Goal: Check status: Check status

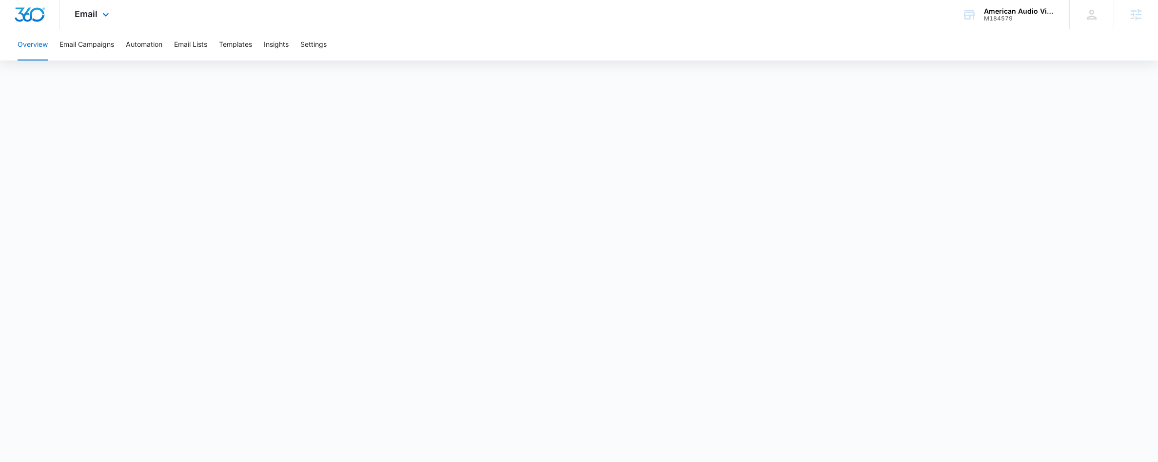
click at [115, 7] on div "Email Apps Reputation Forms CRM Email Social Payments POS Content Ads Intellige…" at bounding box center [93, 14] width 66 height 29
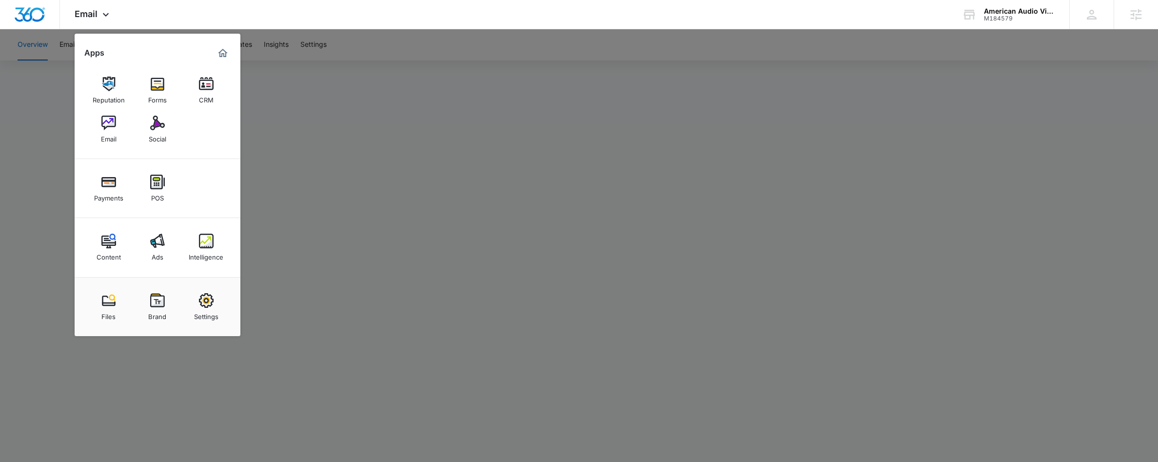
click at [482, 139] on div at bounding box center [579, 231] width 1158 height 462
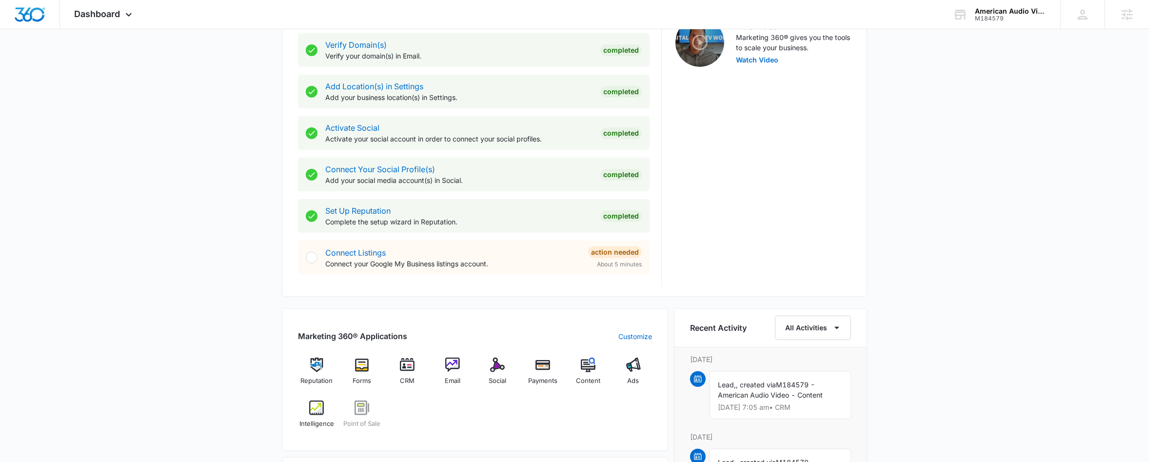
scroll to position [432, 0]
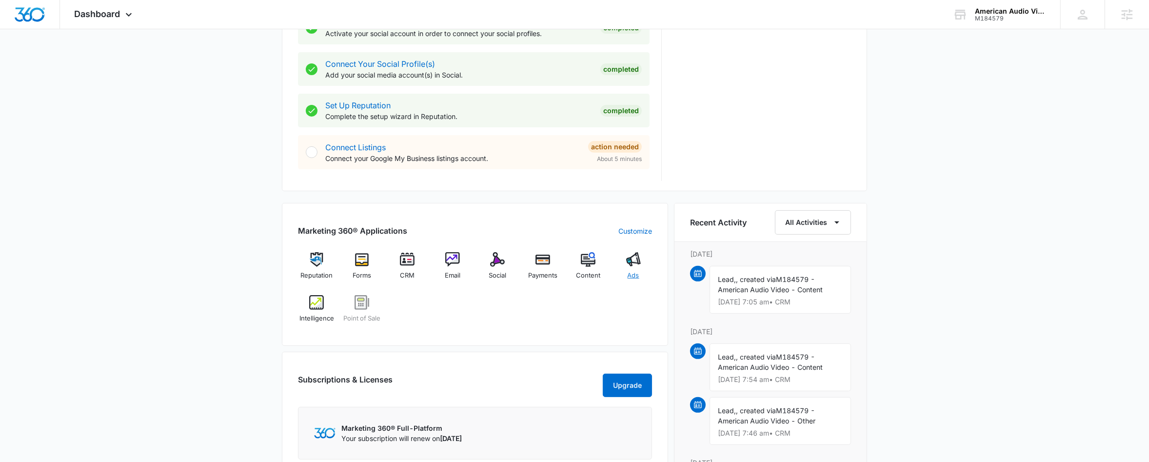
click at [631, 267] on div "Ads" at bounding box center [633, 269] width 38 height 35
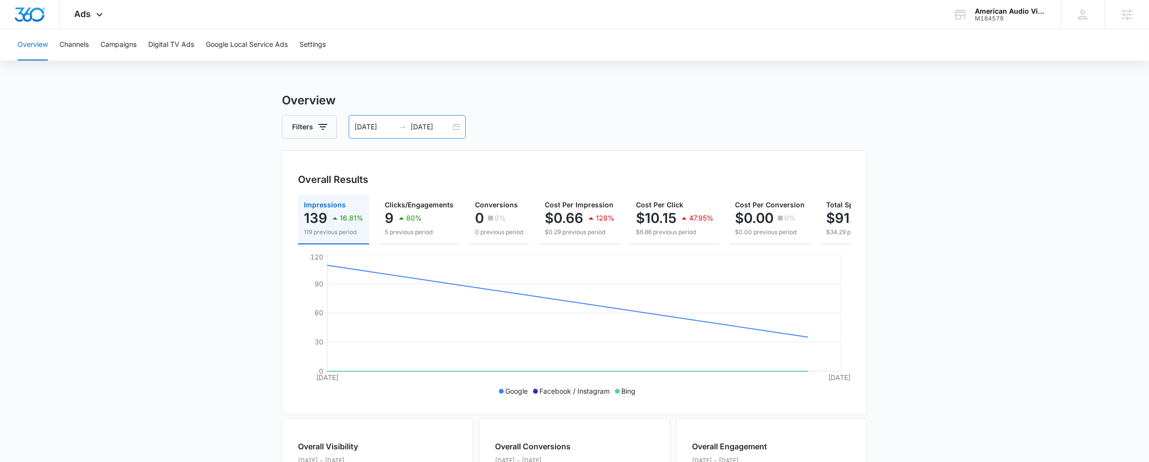
click at [404, 126] on icon "swap-right" at bounding box center [403, 127] width 8 height 8
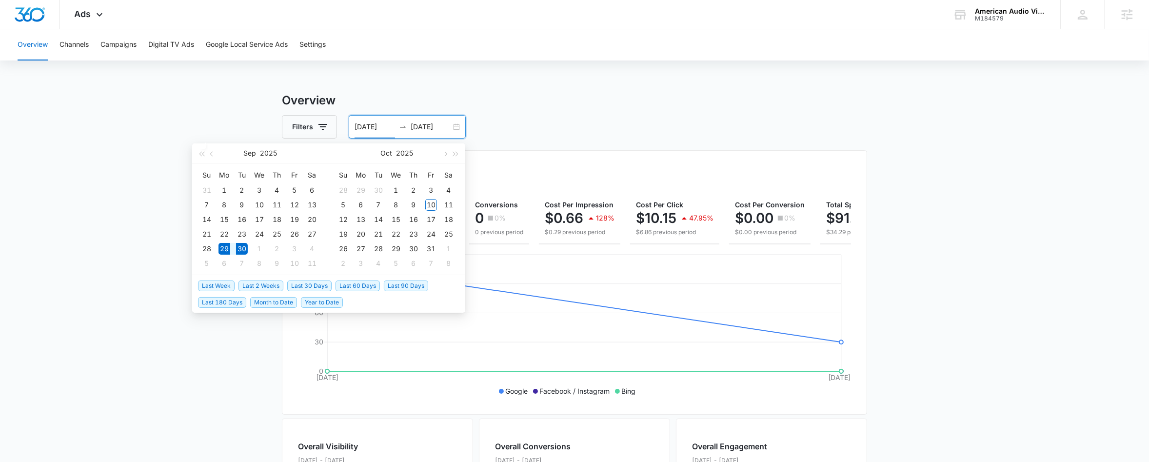
click at [312, 287] on span "Last 30 Days" at bounding box center [309, 285] width 44 height 11
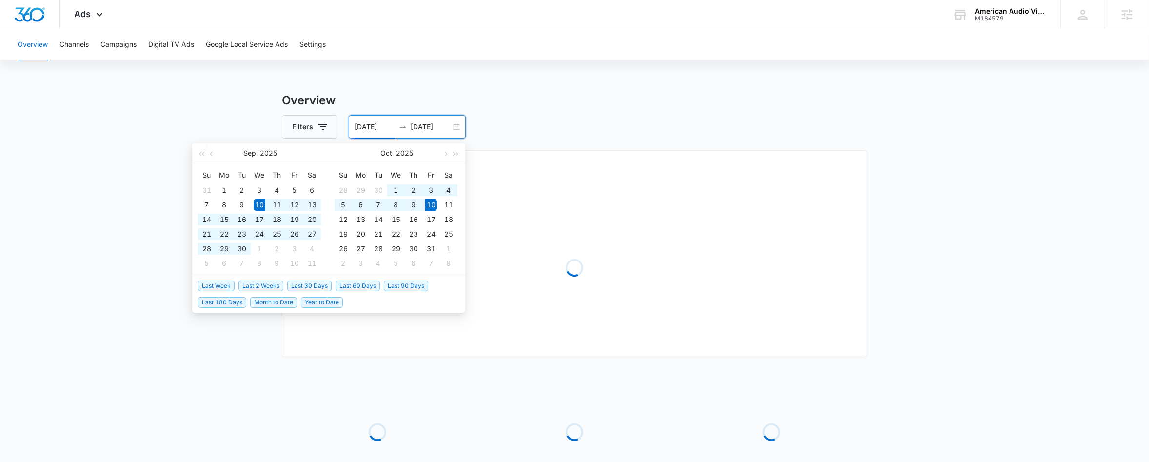
type input "09/10/2025"
type input "10/10/2025"
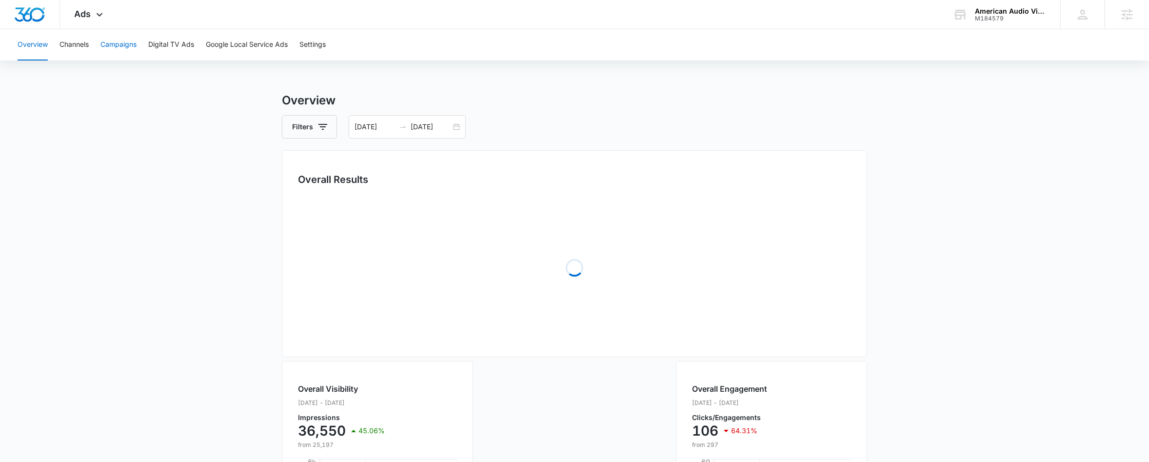
click at [126, 44] on button "Campaigns" at bounding box center [118, 44] width 36 height 31
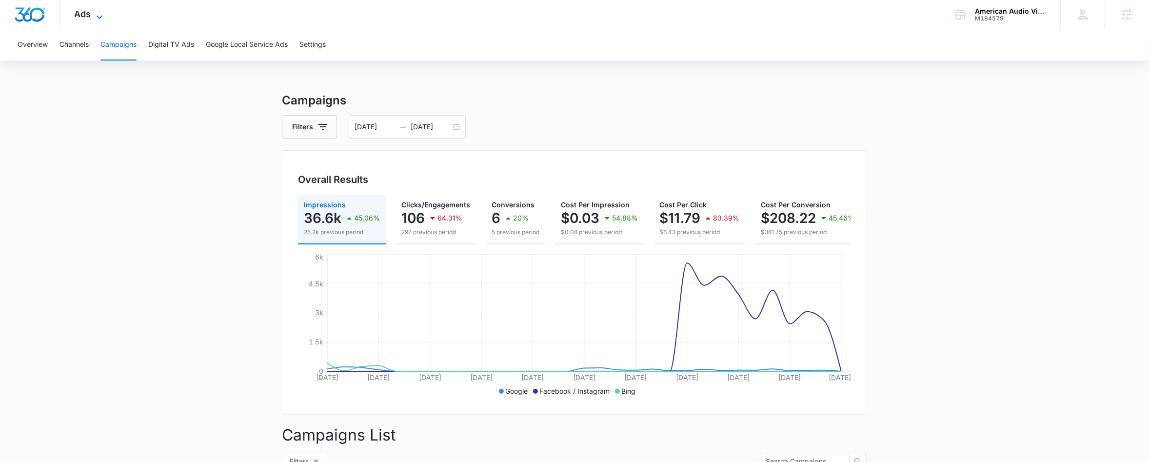
click at [87, 13] on span "Ads" at bounding box center [83, 14] width 17 height 10
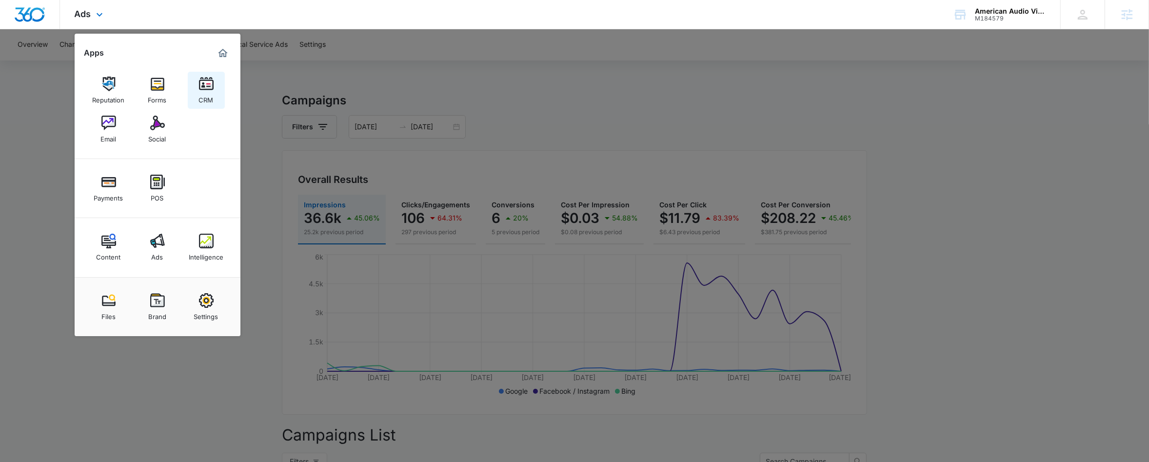
click at [195, 100] on link "CRM" at bounding box center [206, 90] width 37 height 37
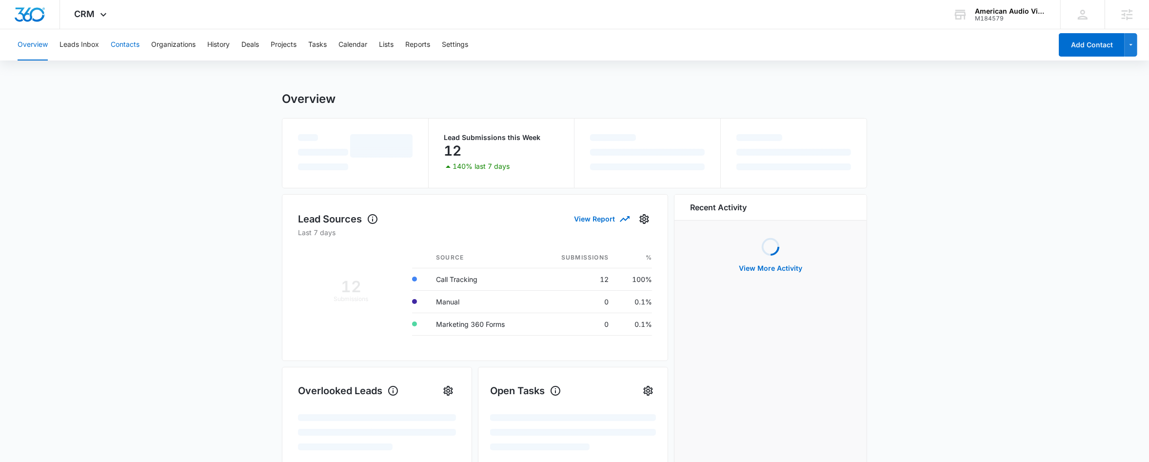
click at [129, 49] on button "Contacts" at bounding box center [125, 44] width 29 height 31
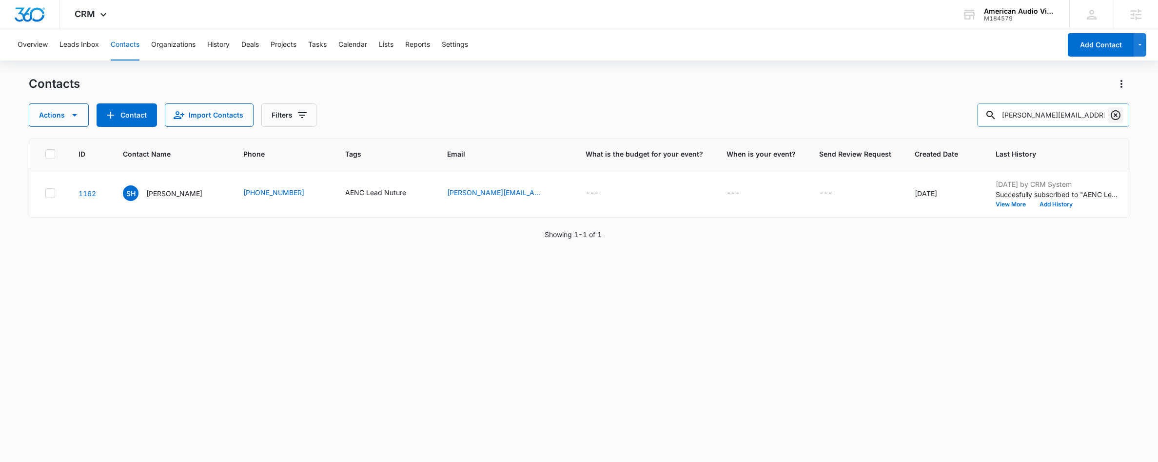
click at [1116, 117] on icon "Clear" at bounding box center [1116, 115] width 12 height 12
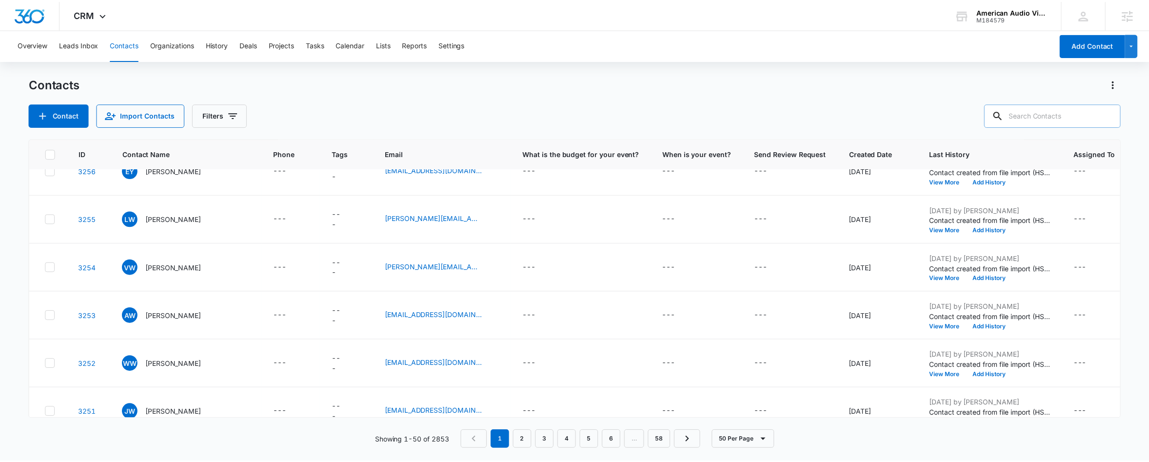
scroll to position [680, 0]
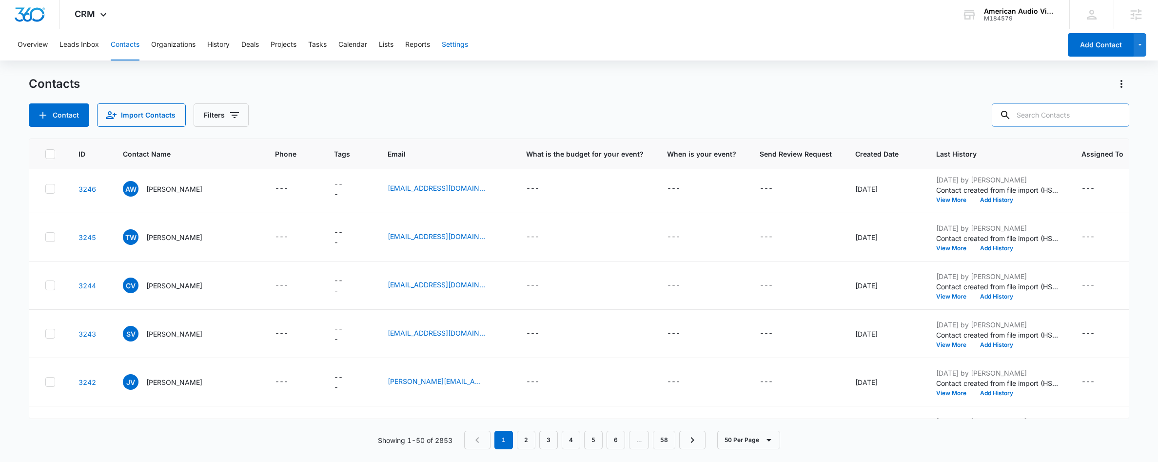
click at [452, 43] on button "Settings" at bounding box center [455, 44] width 26 height 31
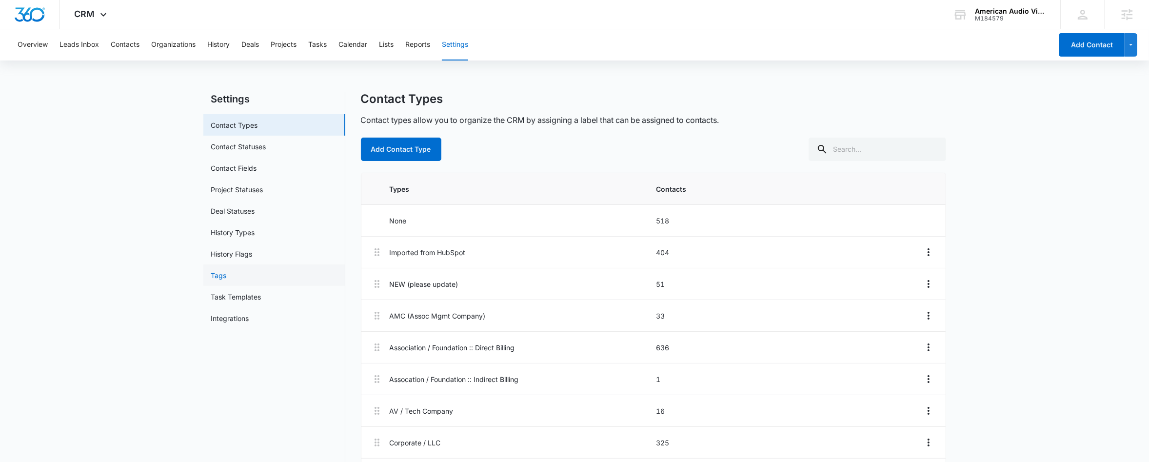
click at [227, 271] on link "Tags" at bounding box center [219, 275] width 16 height 10
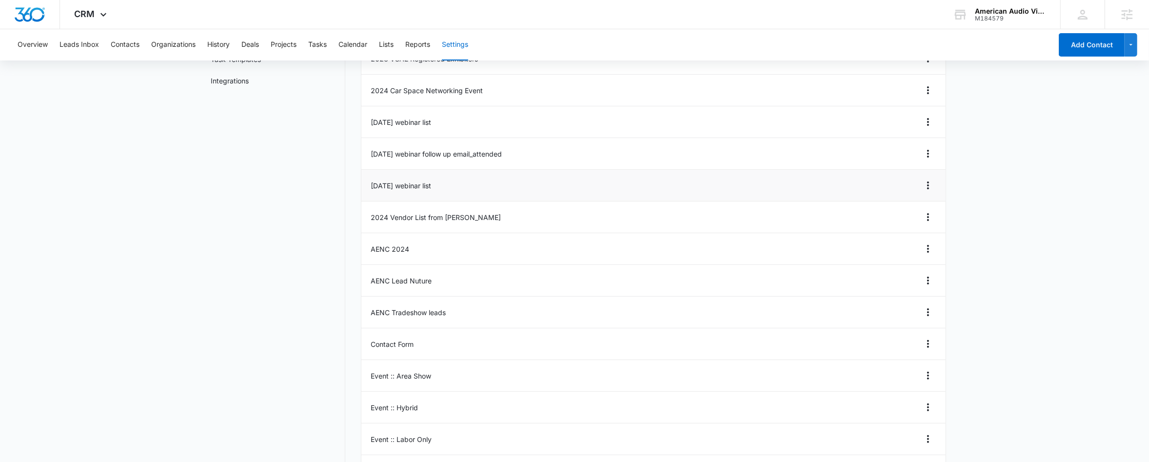
scroll to position [370, 0]
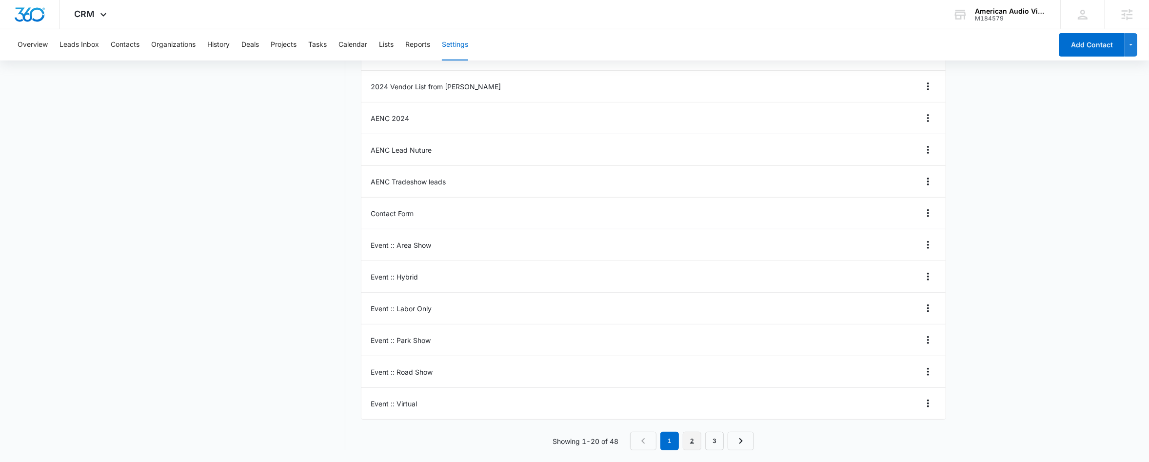
click at [697, 438] on link "2" at bounding box center [692, 440] width 19 height 19
click at [717, 446] on link "3" at bounding box center [716, 440] width 19 height 19
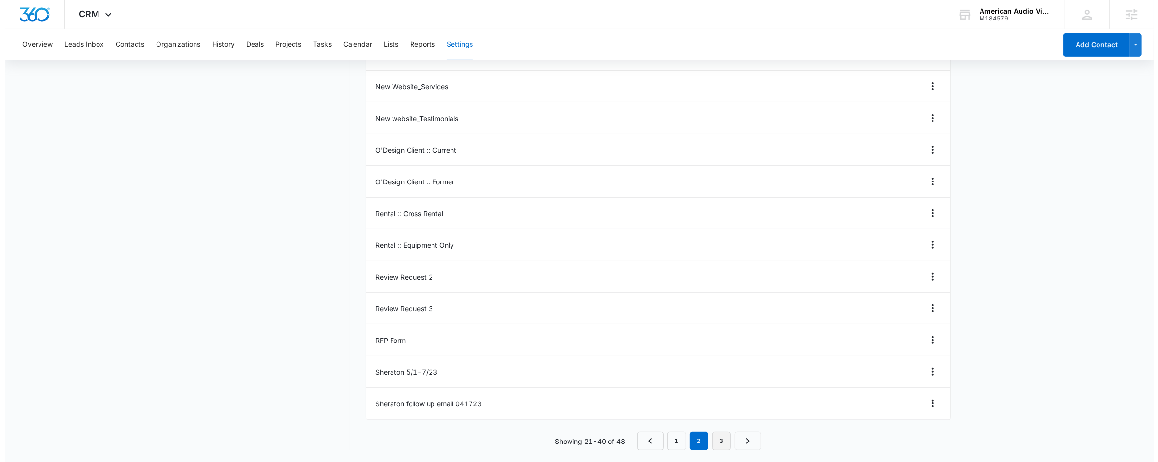
scroll to position [0, 0]
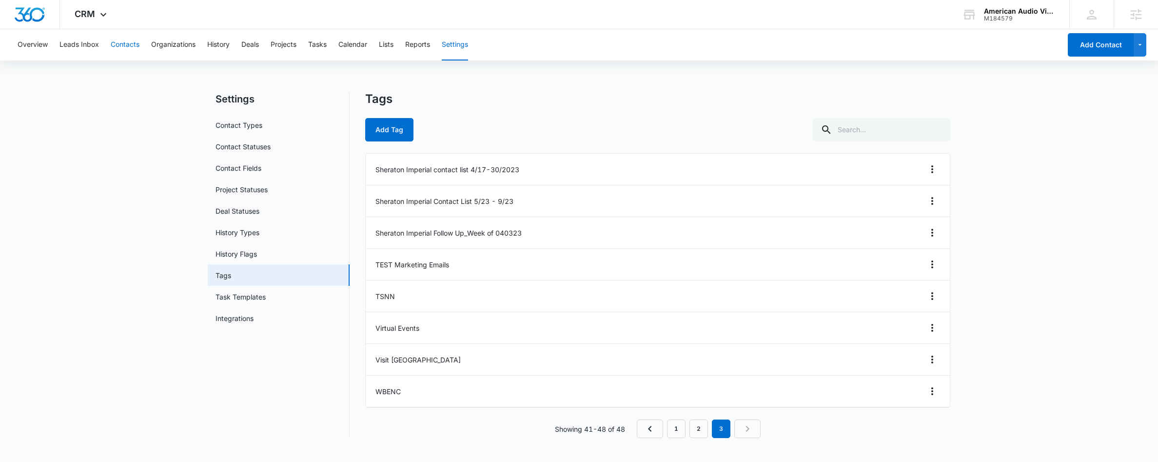
click at [118, 48] on button "Contacts" at bounding box center [125, 44] width 29 height 31
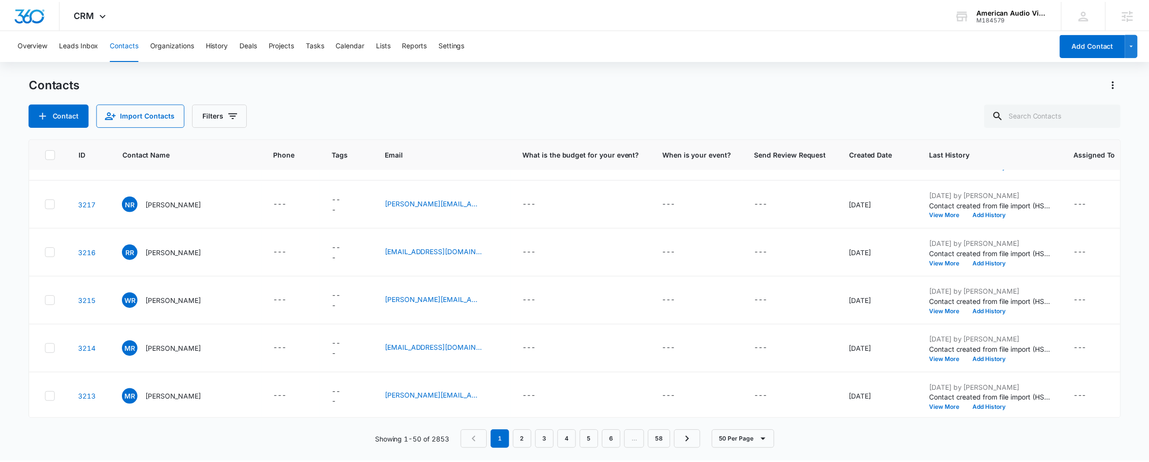
scroll to position [2178, 0]
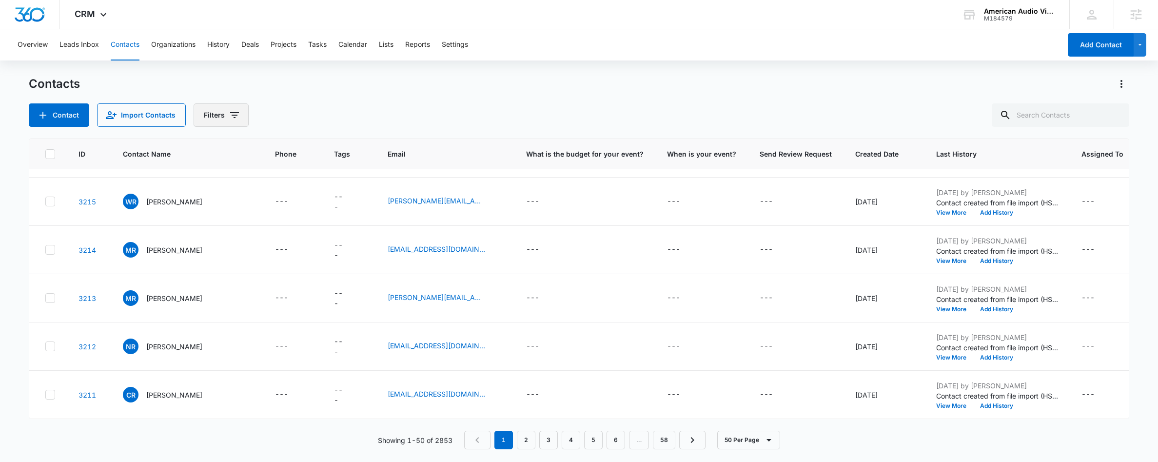
click at [229, 108] on button "Filters" at bounding box center [221, 114] width 55 height 23
click at [313, 254] on icon "Show Organization filters" at bounding box center [309, 252] width 12 height 12
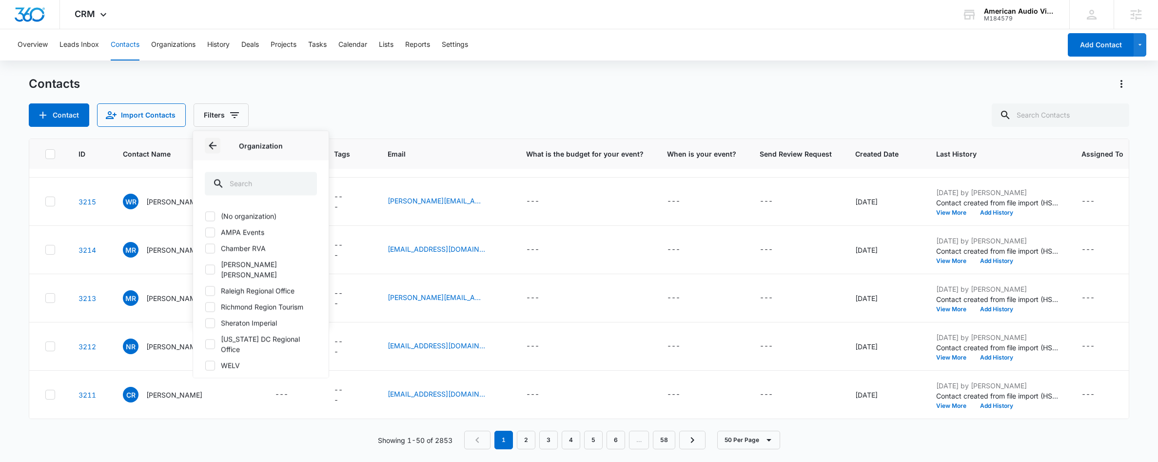
click at [214, 146] on icon "Back" at bounding box center [213, 146] width 8 height 8
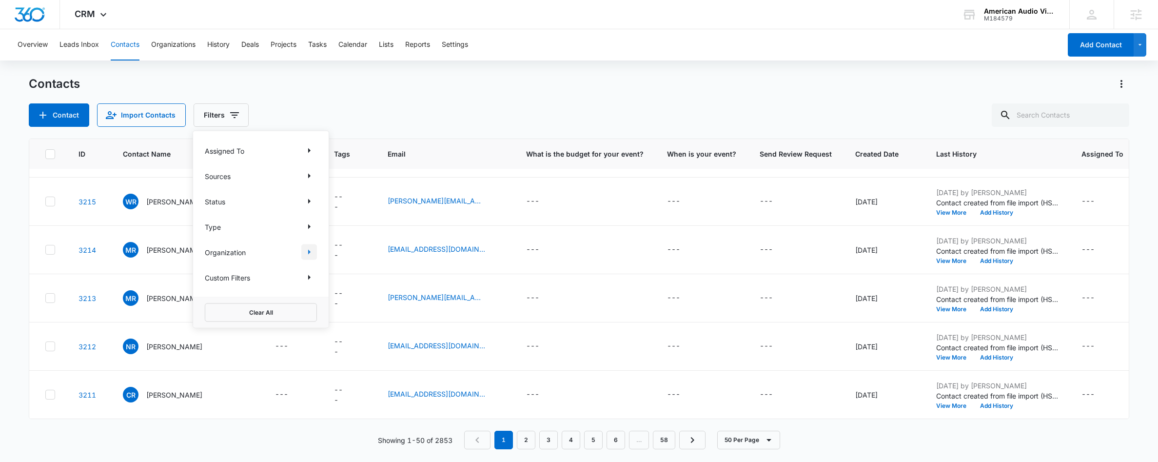
click at [309, 253] on icon "Show Organization filters" at bounding box center [309, 252] width 12 height 12
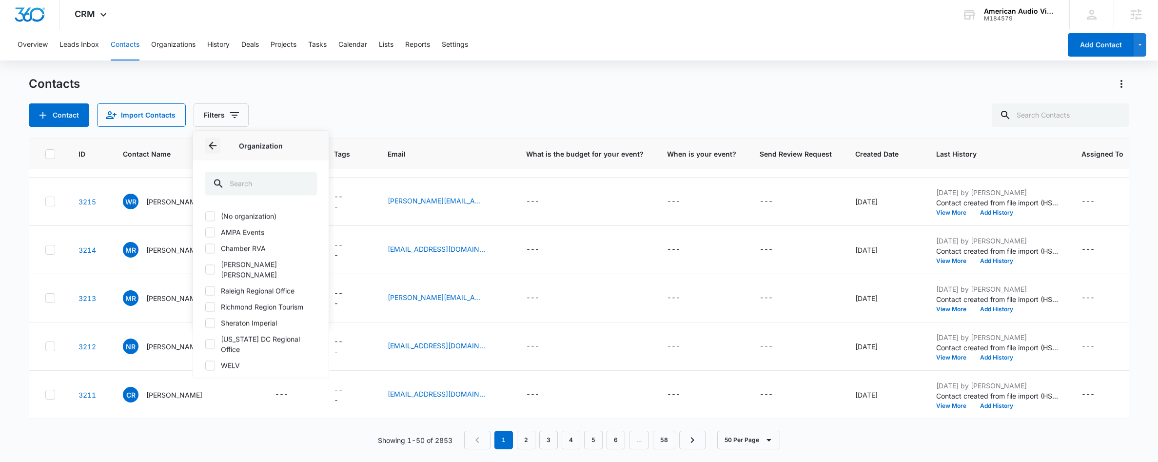
click at [216, 148] on icon "Back" at bounding box center [213, 146] width 12 height 12
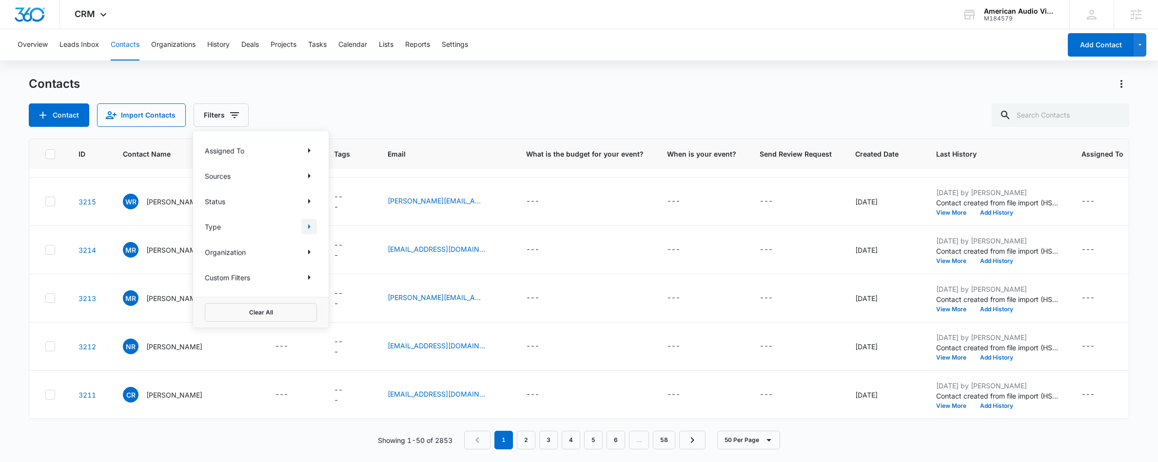
click at [303, 231] on icon "Show Type filters" at bounding box center [309, 227] width 12 height 12
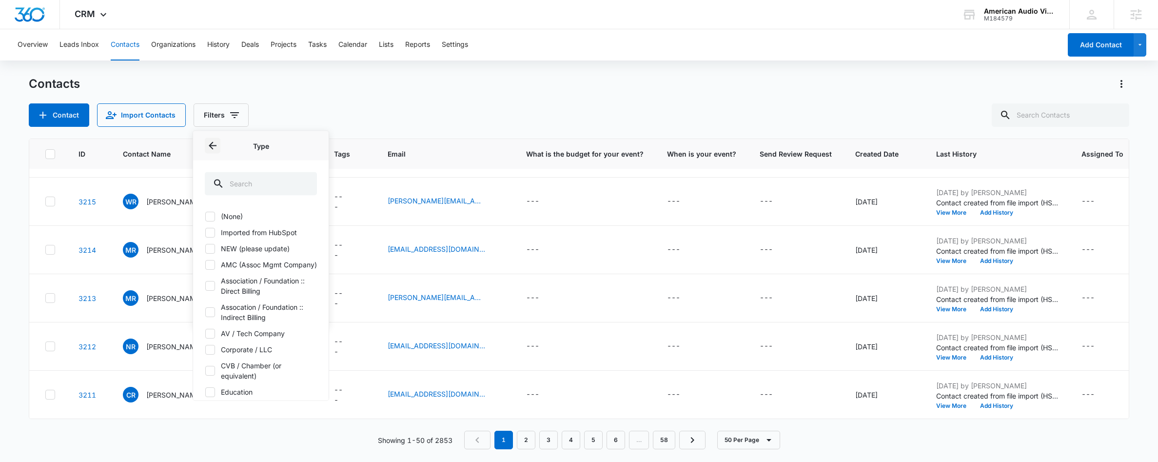
click at [214, 146] on icon "Back" at bounding box center [213, 146] width 12 height 12
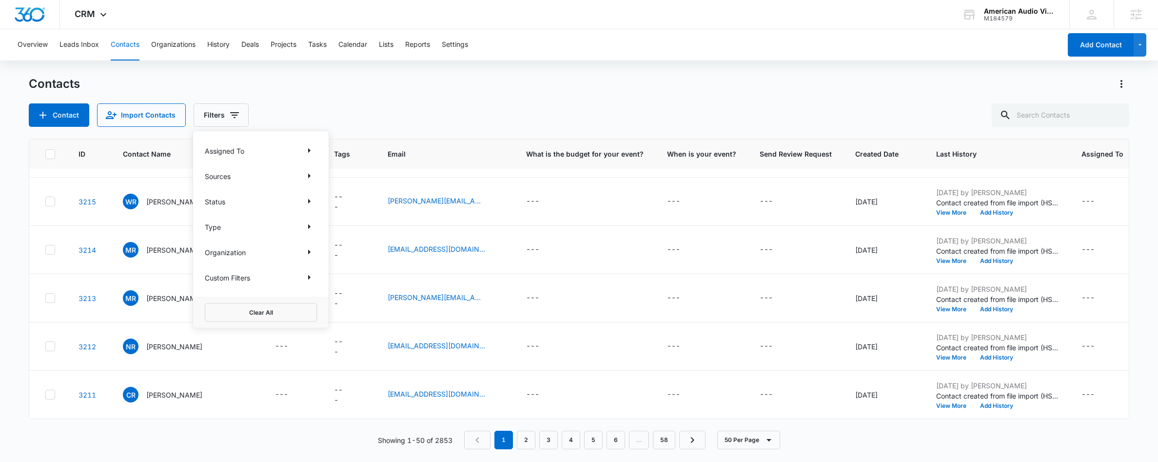
drag, startPoint x: 403, startPoint y: 39, endPoint x: 406, endPoint y: 53, distance: 14.9
click at [403, 39] on div "Overview Leads Inbox Contacts Organizations History Deals Projects Tasks Calend…" at bounding box center [536, 44] width 1049 height 31
click at [444, 50] on div "Overview Leads Inbox Contacts Organizations History Deals Projects Tasks Calend…" at bounding box center [536, 44] width 1049 height 31
click at [448, 47] on button "Settings" at bounding box center [455, 44] width 26 height 31
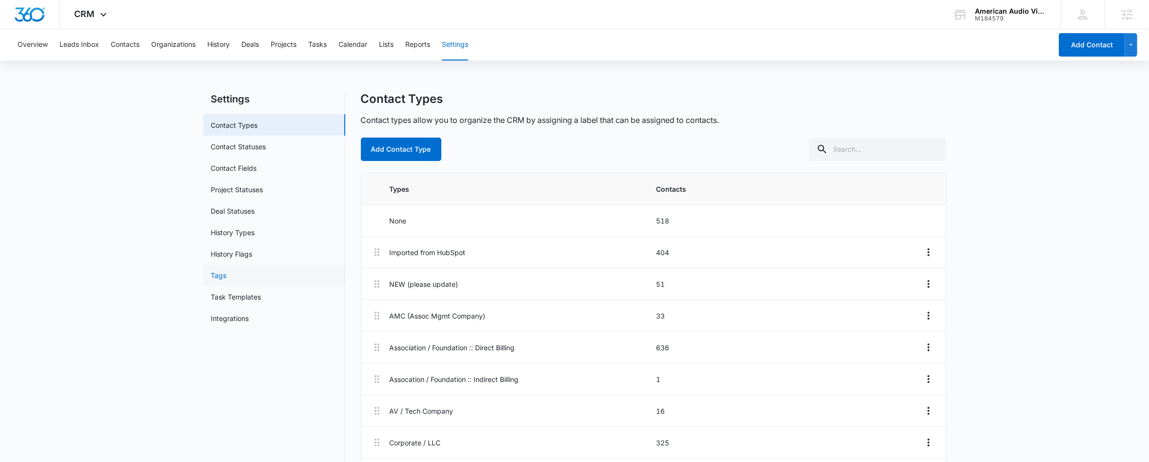
click at [225, 276] on link "Tags" at bounding box center [219, 275] width 16 height 10
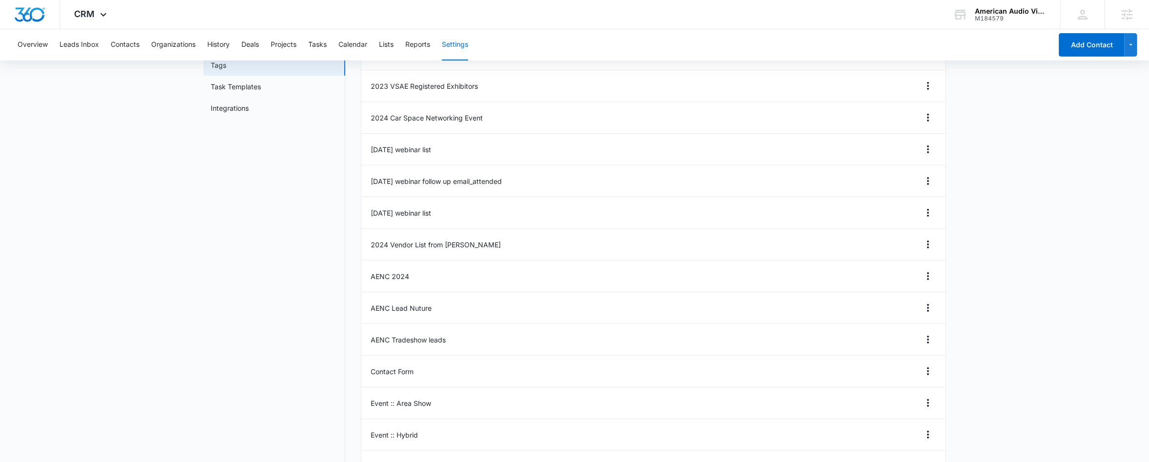
scroll to position [370, 0]
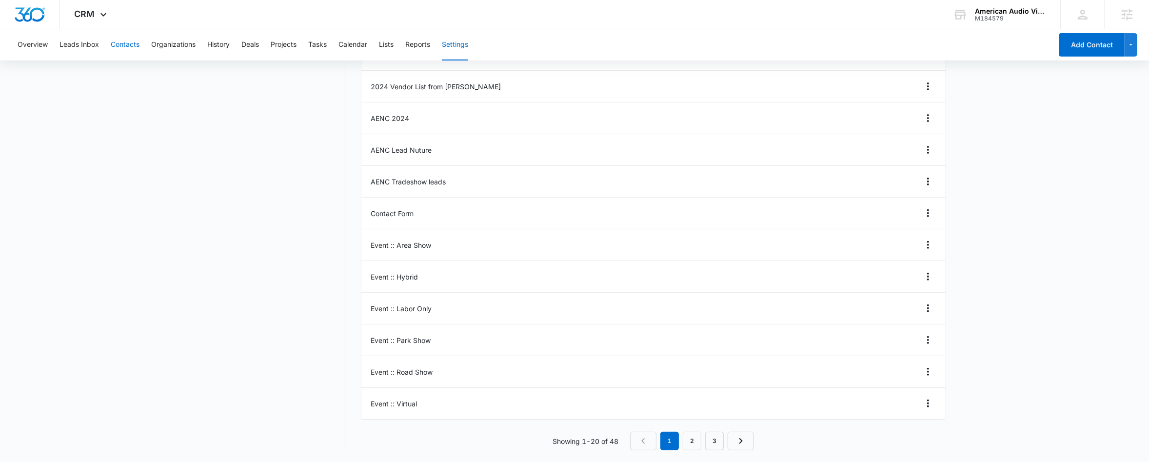
click at [125, 42] on button "Contacts" at bounding box center [125, 44] width 29 height 31
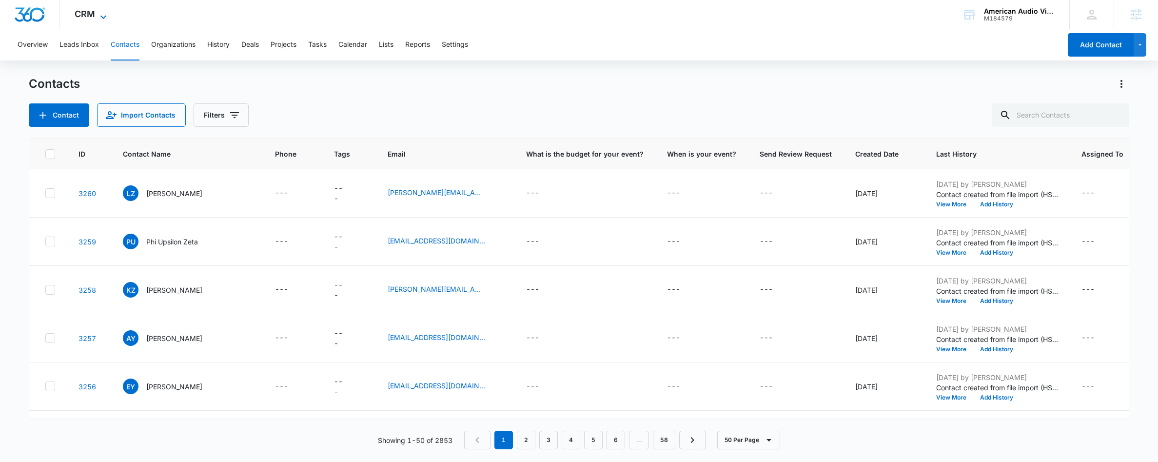
click at [99, 9] on div "CRM Apps Reputation Forms CRM Email Social Payments POS Content Ads Intelligenc…" at bounding box center [92, 14] width 64 height 29
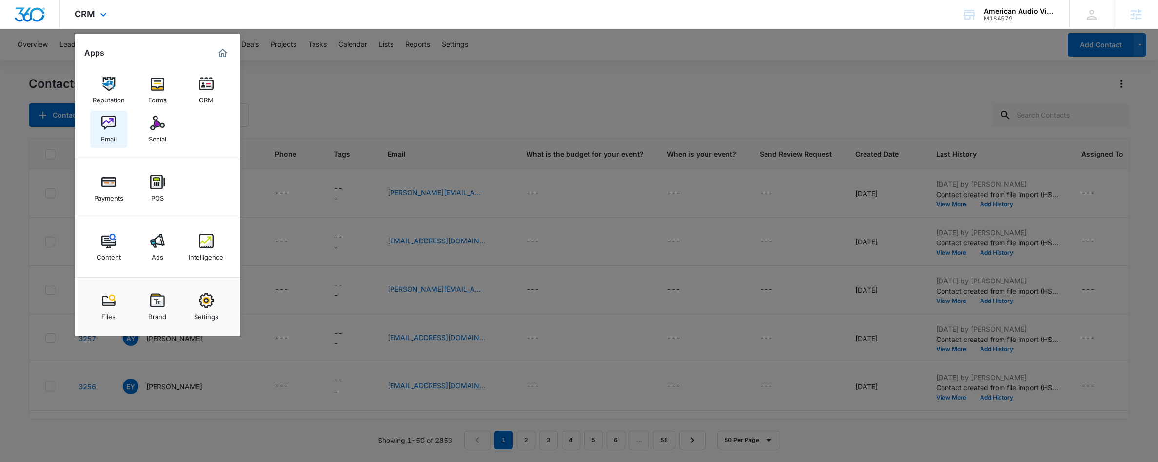
click at [124, 129] on link "Email" at bounding box center [108, 129] width 37 height 37
click at [118, 129] on div "Contacts Contact Import Contacts Filters ID Contact Name Phone Tags Email What …" at bounding box center [579, 268] width 1100 height 385
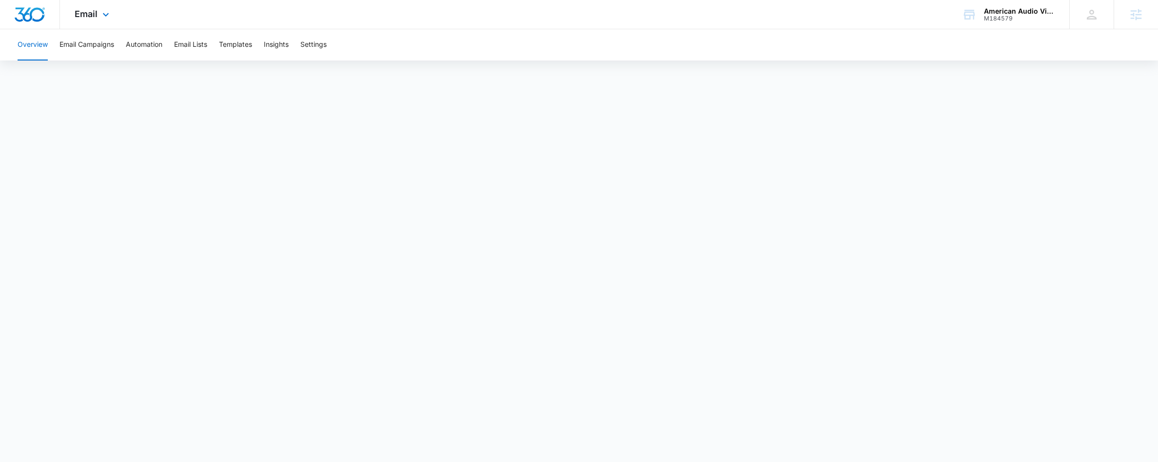
click at [87, 23] on div "Email Apps Reputation Forms CRM Email Social Payments POS Content Ads Intellige…" at bounding box center [93, 14] width 66 height 29
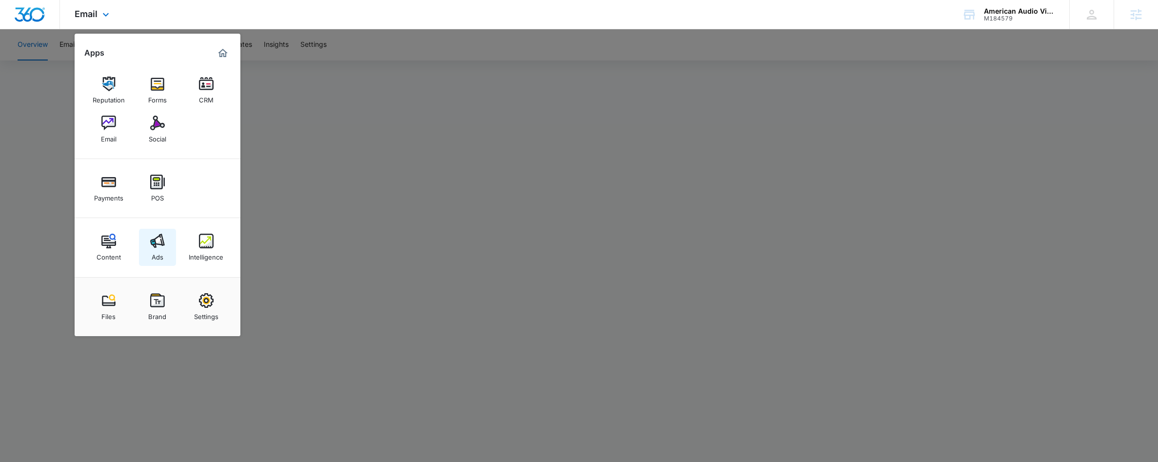
click at [164, 248] on link "Ads" at bounding box center [157, 247] width 37 height 37
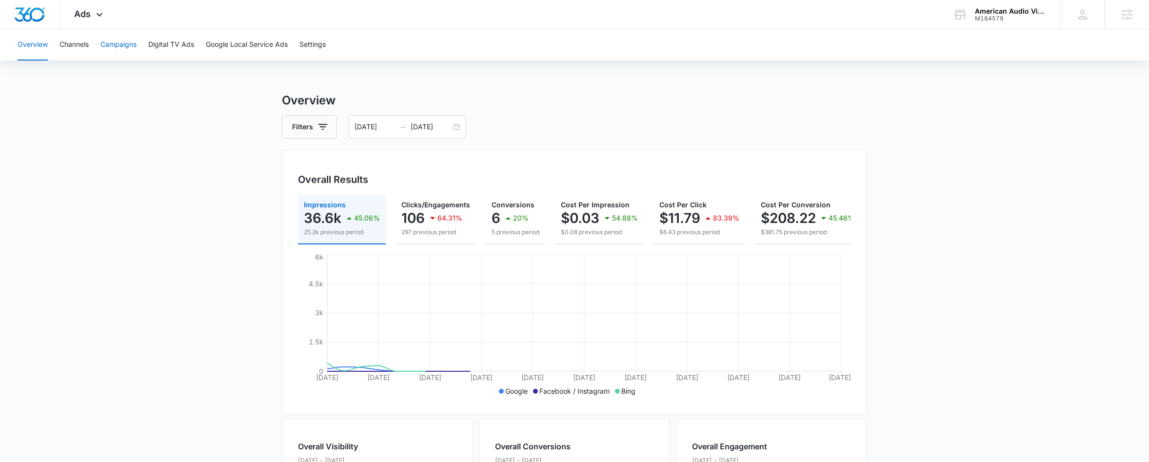
click at [109, 38] on button "Campaigns" at bounding box center [118, 44] width 36 height 31
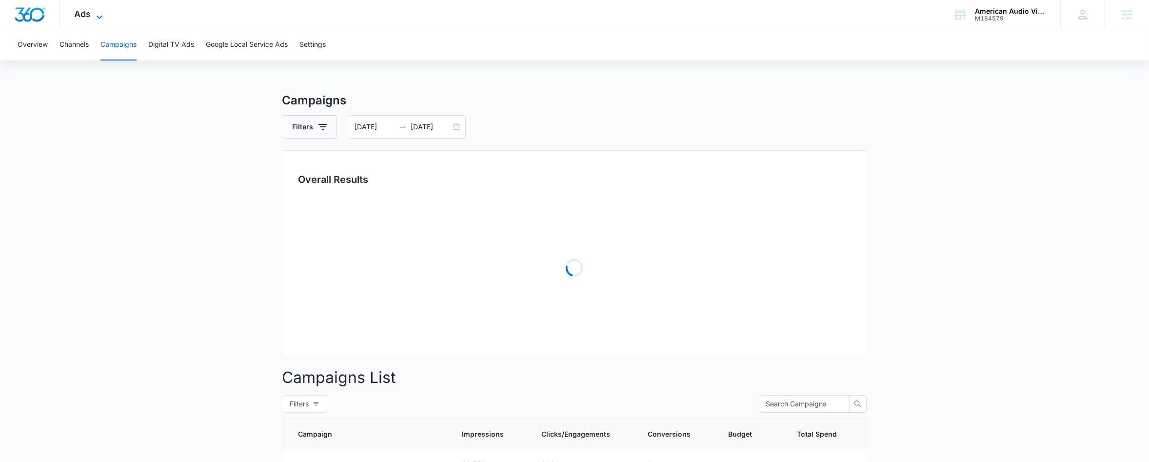
click at [103, 12] on icon at bounding box center [100, 17] width 12 height 12
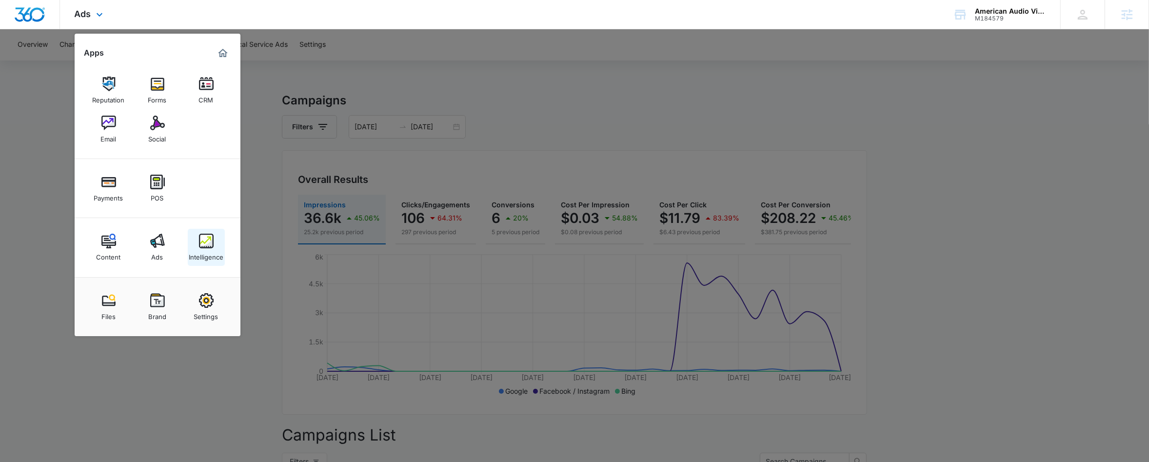
click at [196, 253] on div "Intelligence" at bounding box center [206, 254] width 35 height 13
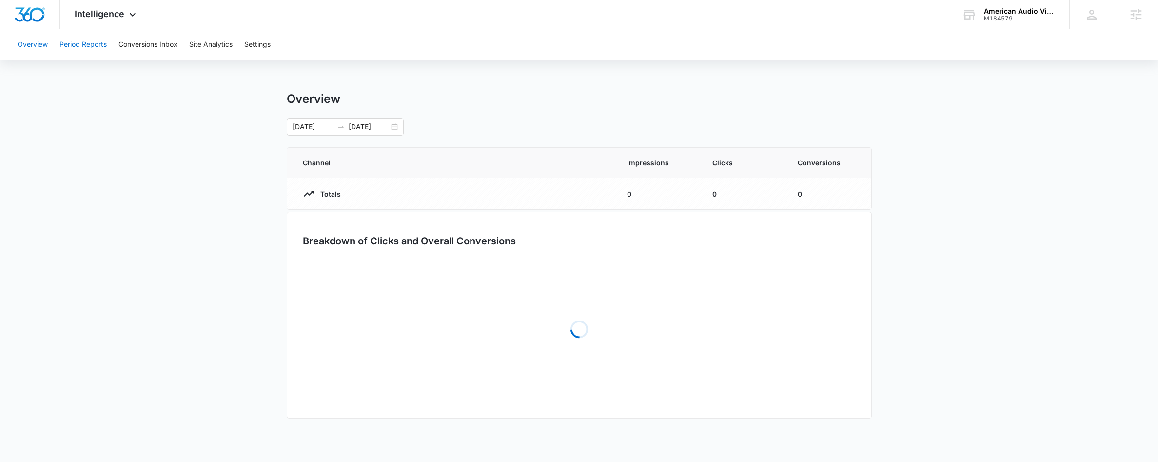
click at [84, 49] on button "Period Reports" at bounding box center [82, 44] width 47 height 31
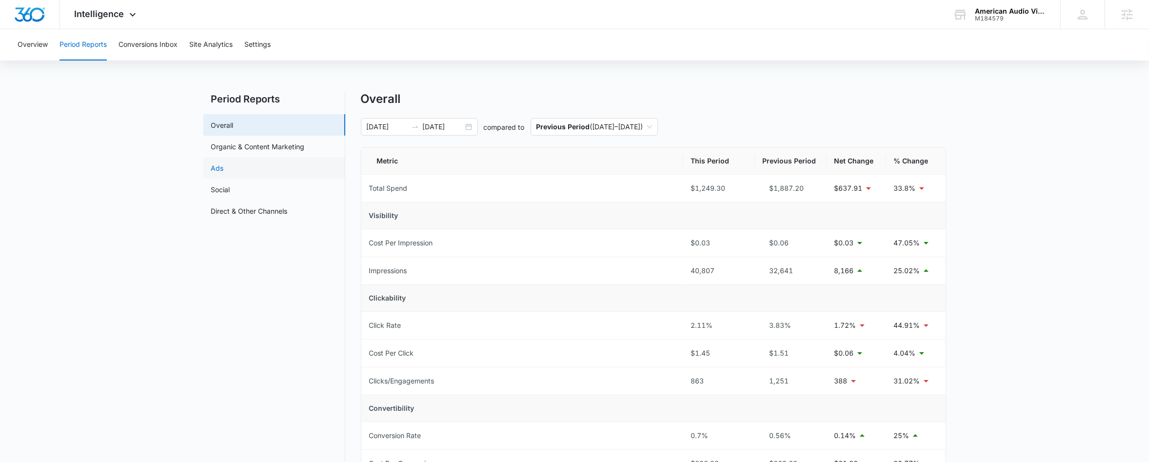
click at [224, 172] on link "Ads" at bounding box center [217, 168] width 13 height 10
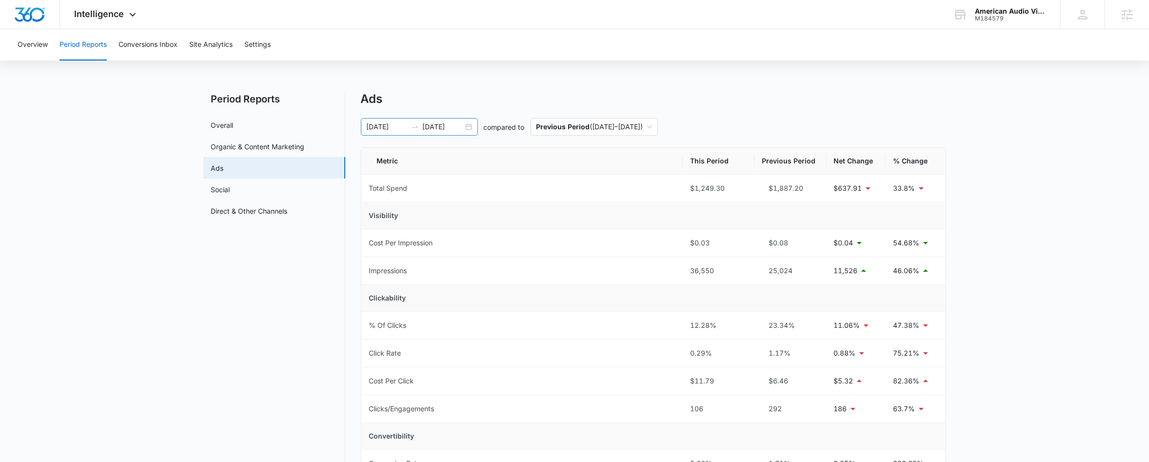
click at [415, 121] on div "09/10/2025 10/10/2025" at bounding box center [419, 127] width 117 height 18
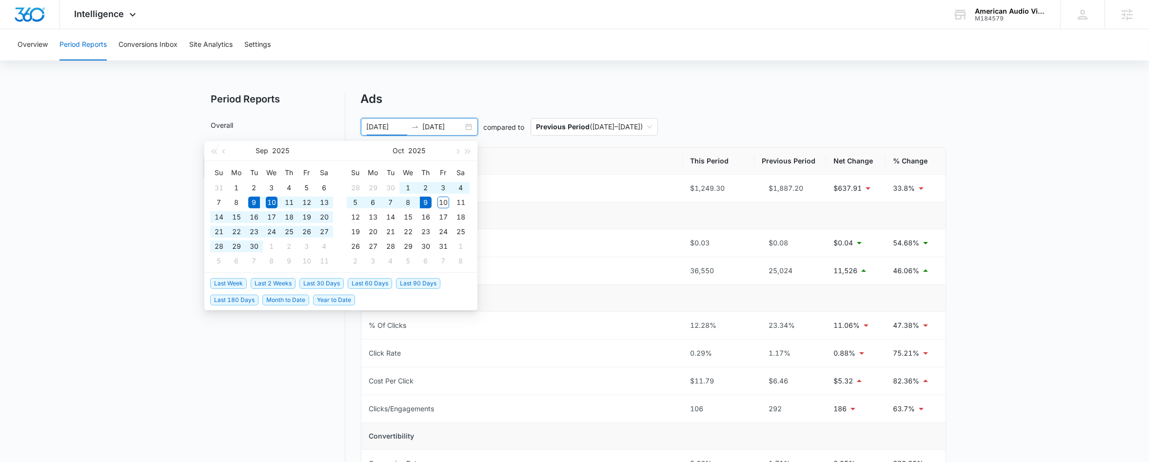
click at [324, 283] on span "Last 30 Days" at bounding box center [321, 283] width 44 height 11
type input "09/09/2025"
type input "10/09/2025"
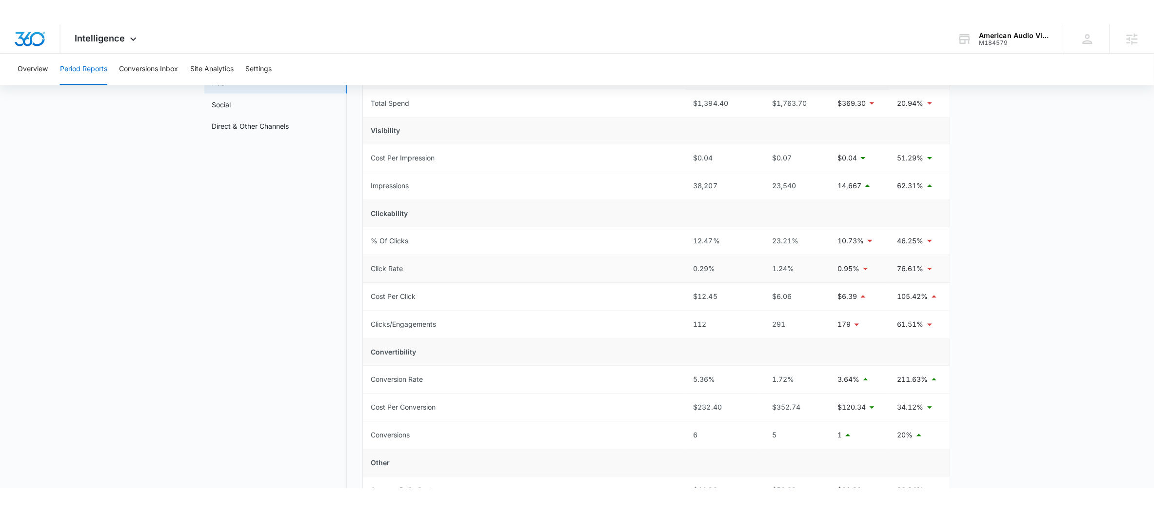
scroll to position [112, 0]
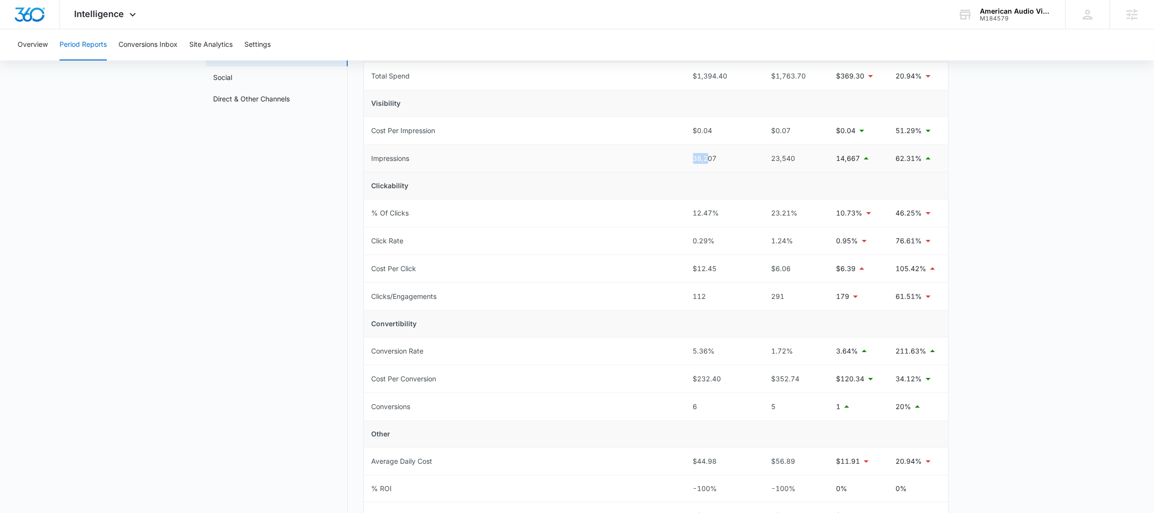
drag, startPoint x: 685, startPoint y: 154, endPoint x: 709, endPoint y: 157, distance: 24.5
click at [709, 157] on td "38,207" at bounding box center [721, 159] width 72 height 28
drag, startPoint x: 888, startPoint y: 406, endPoint x: 907, endPoint y: 408, distance: 19.6
click at [907, 408] on td "20%" at bounding box center [918, 407] width 60 height 28
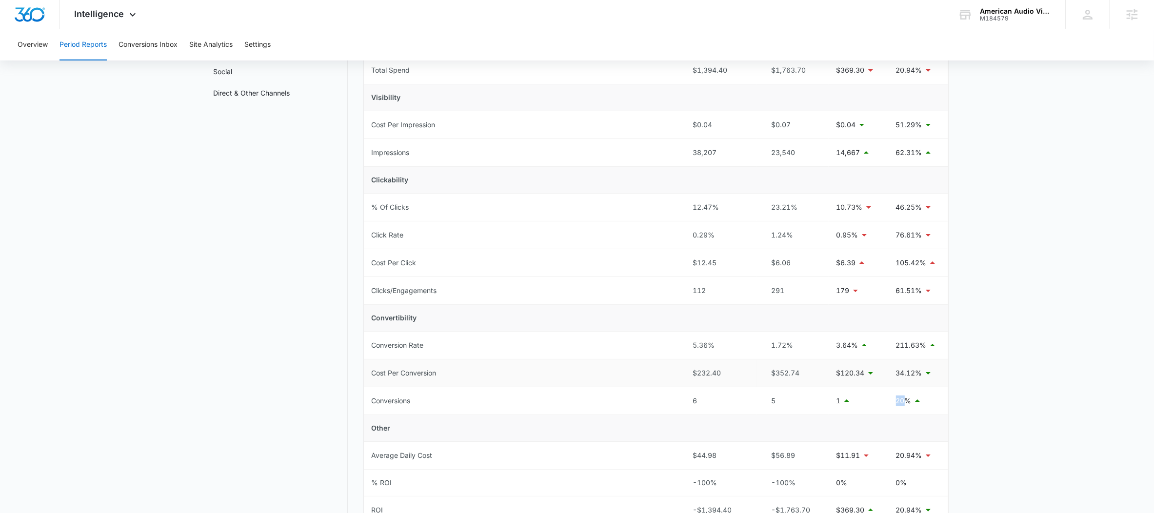
scroll to position [118, 0]
drag, startPoint x: 707, startPoint y: 288, endPoint x: 678, endPoint y: 288, distance: 29.3
click at [678, 288] on tr "Clicks/Engagements 112 291 179 61.51%" at bounding box center [656, 290] width 584 height 28
drag, startPoint x: 720, startPoint y: 345, endPoint x: 686, endPoint y: 347, distance: 33.2
click at [686, 347] on td "5.36%" at bounding box center [721, 345] width 72 height 28
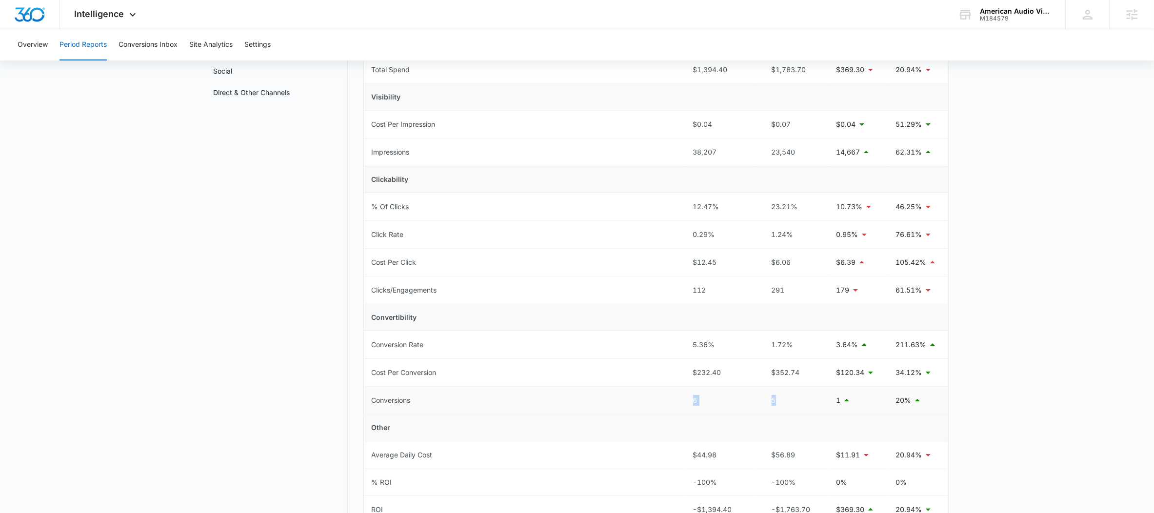
drag, startPoint x: 776, startPoint y: 403, endPoint x: 694, endPoint y: 404, distance: 81.9
click at [694, 404] on tr "Conversions 6 5 1 20%" at bounding box center [656, 401] width 584 height 28
click at [112, 13] on span "Intelligence" at bounding box center [100, 14] width 50 height 10
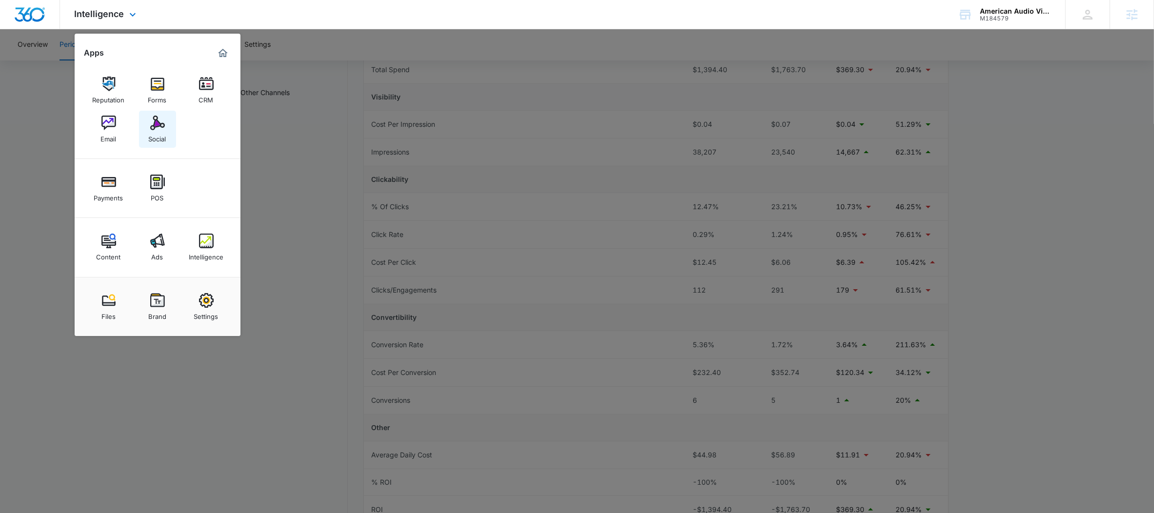
click at [165, 121] on link "Social" at bounding box center [157, 129] width 37 height 37
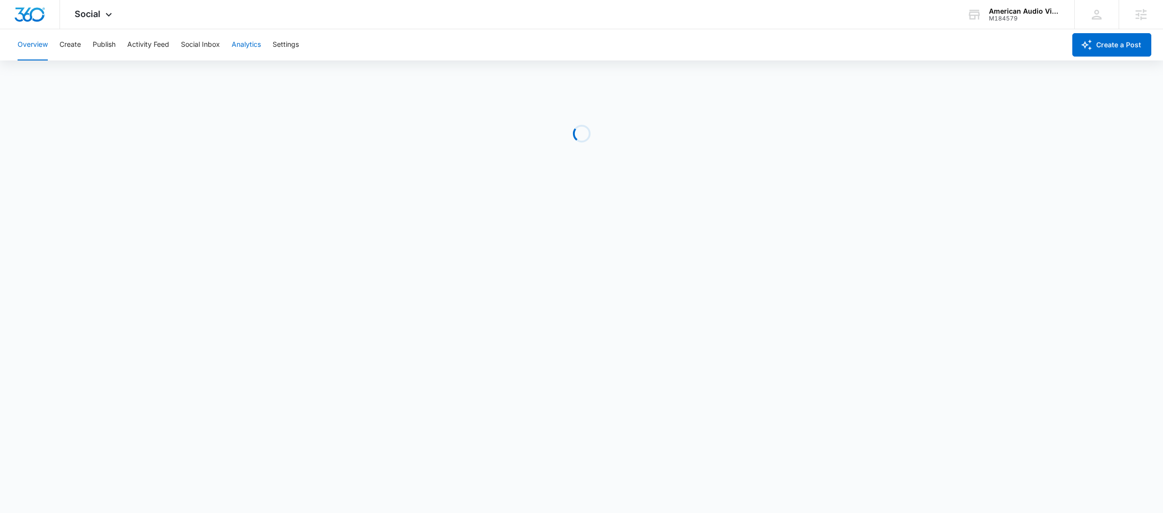
click at [255, 45] on button "Analytics" at bounding box center [246, 44] width 29 height 31
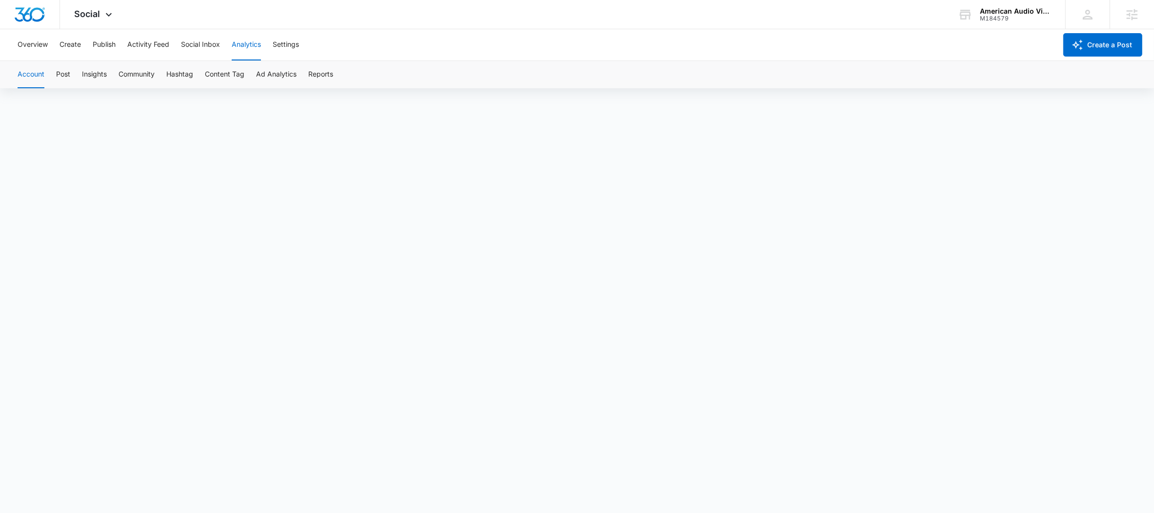
click at [41, 76] on button "Account" at bounding box center [31, 74] width 27 height 27
click at [39, 74] on button "Account" at bounding box center [31, 74] width 27 height 27
click at [66, 77] on button "Post" at bounding box center [63, 74] width 14 height 27
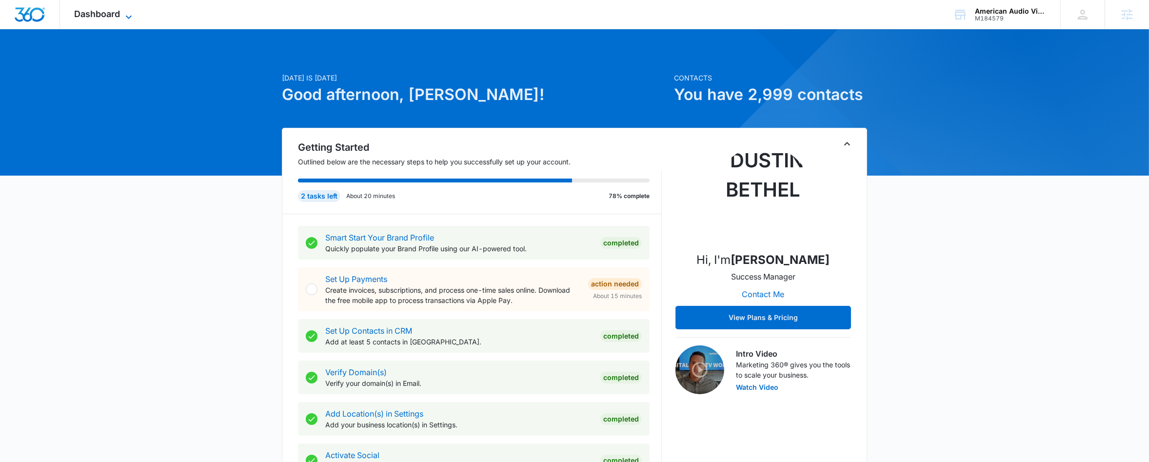
click at [128, 17] on icon at bounding box center [129, 16] width 6 height 3
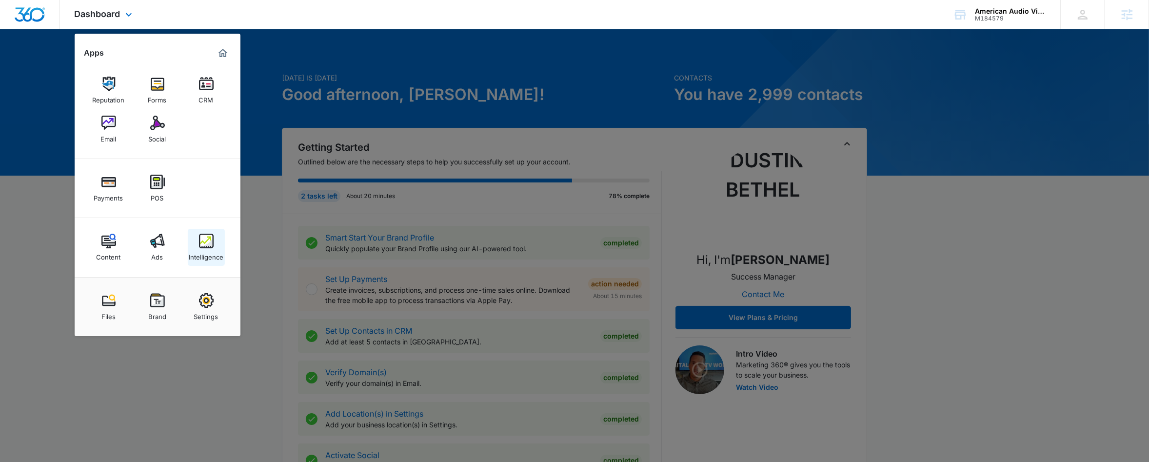
click at [196, 233] on link "Intelligence" at bounding box center [206, 247] width 37 height 37
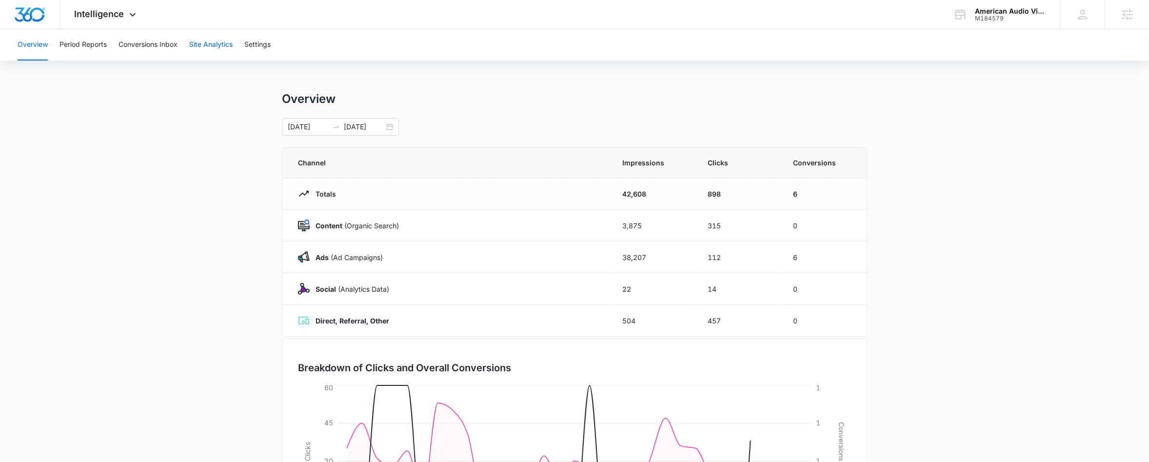
click at [218, 47] on button "Site Analytics" at bounding box center [210, 44] width 43 height 31
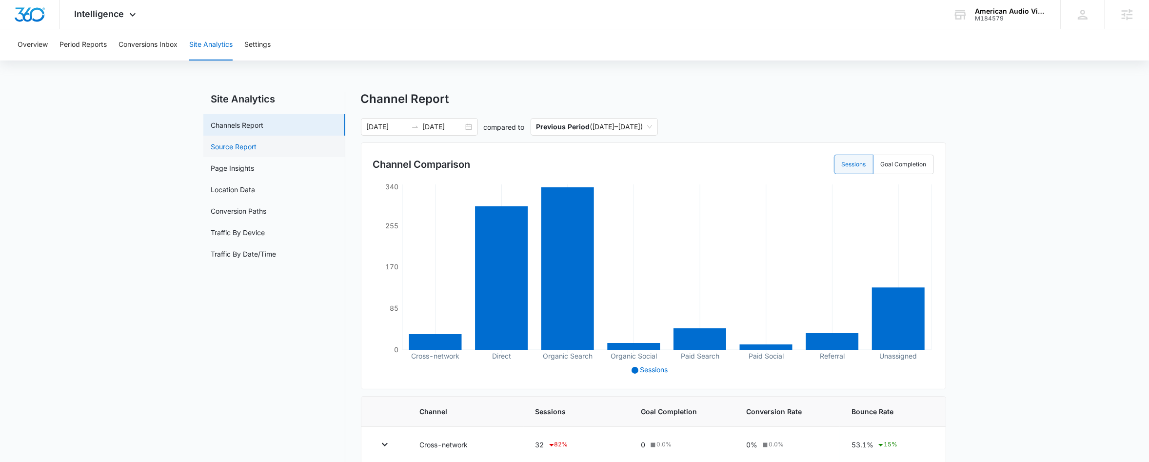
click at [257, 141] on link "Source Report" at bounding box center [234, 146] width 46 height 10
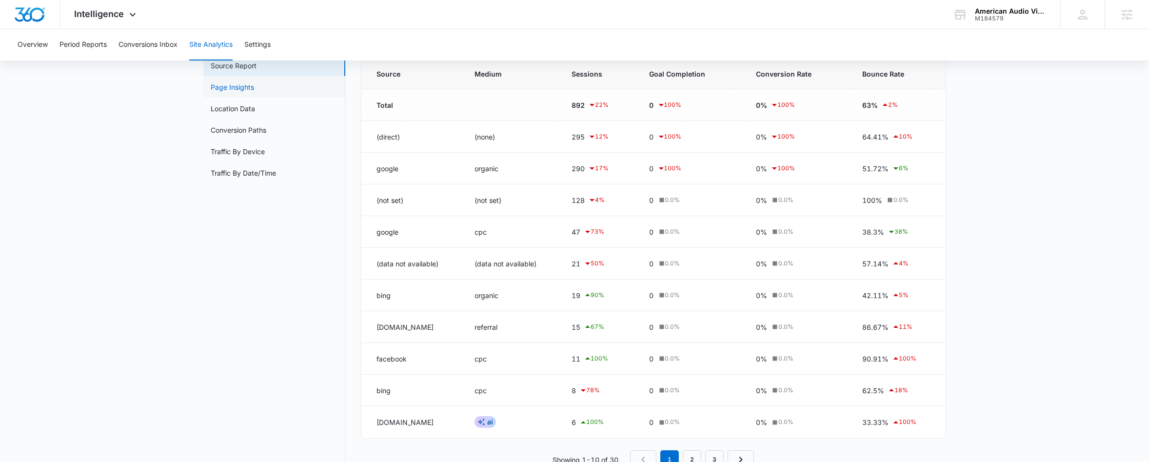
scroll to position [83, 0]
click at [691, 454] on link "2" at bounding box center [692, 457] width 19 height 19
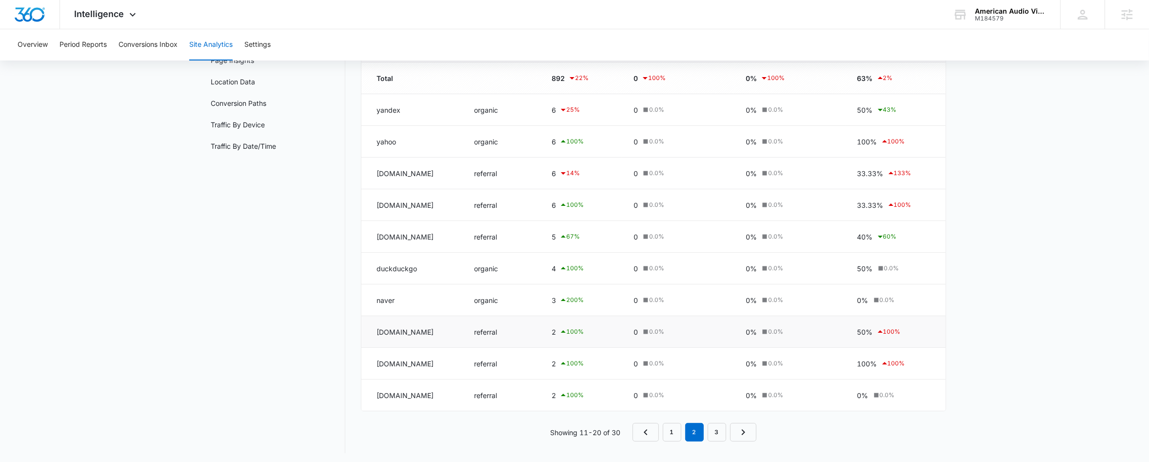
scroll to position [110, 0]
click at [675, 436] on link "1" at bounding box center [672, 429] width 19 height 19
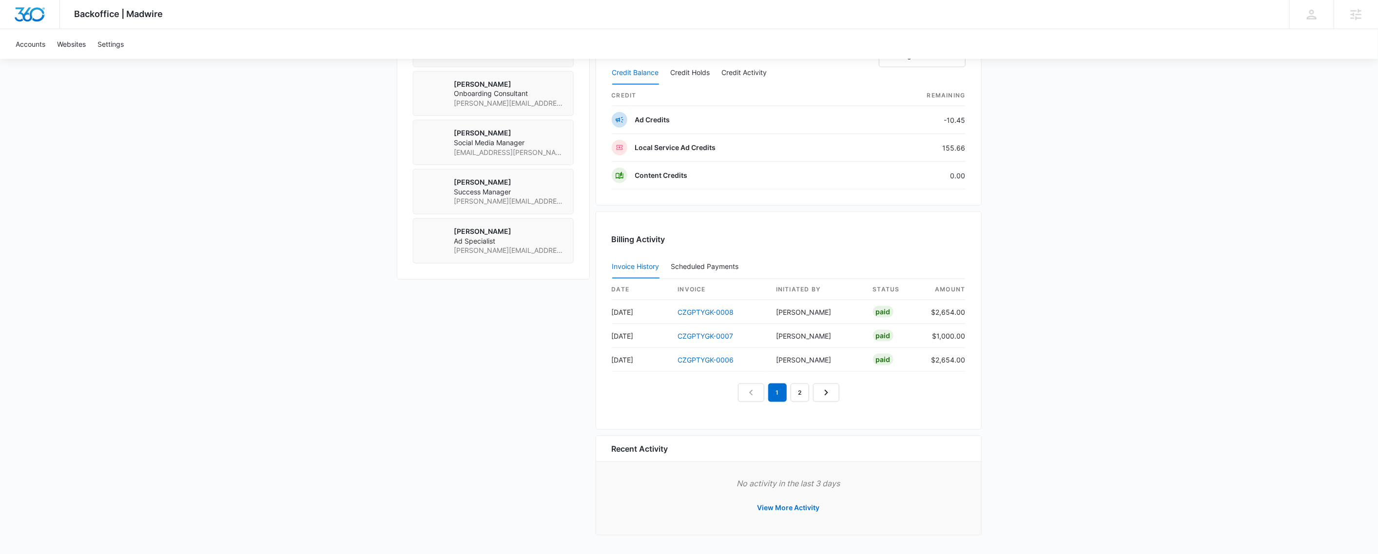
scroll to position [817, 0]
click at [831, 387] on icon "Next Page" at bounding box center [827, 393] width 12 height 12
click at [846, 395] on link "Next Page" at bounding box center [837, 393] width 26 height 19
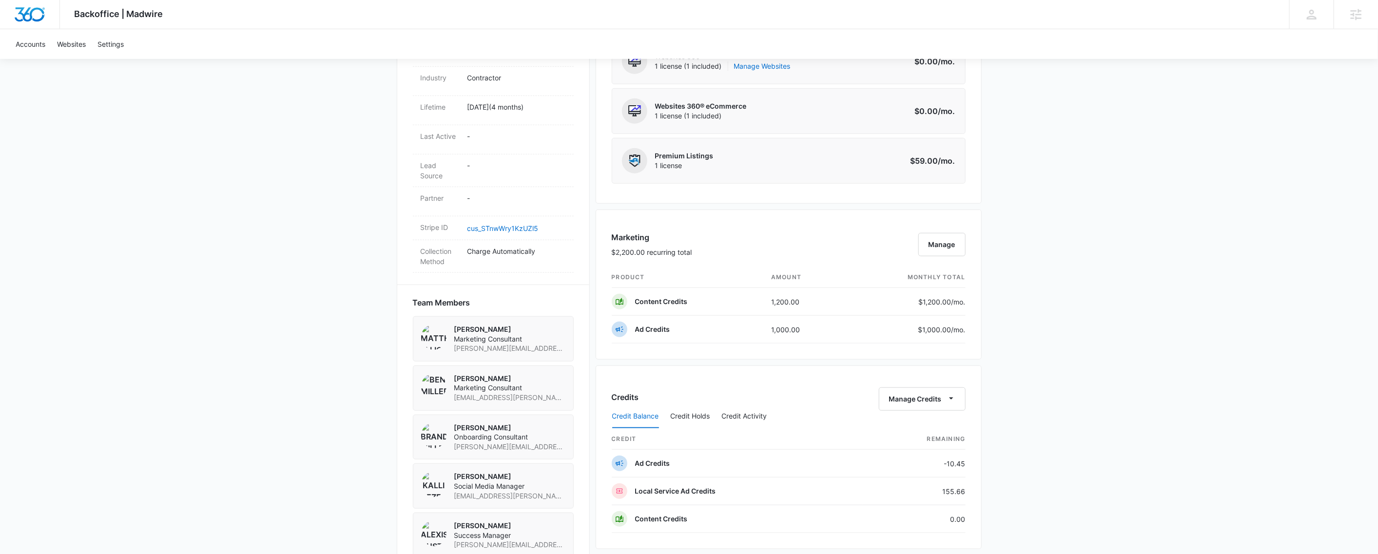
scroll to position [465, 0]
click at [700, 15] on div "Backoffice | Madwire Apps Settings DB Dustin Bethel dustin.bethel@madwire.com M…" at bounding box center [689, 14] width 1378 height 29
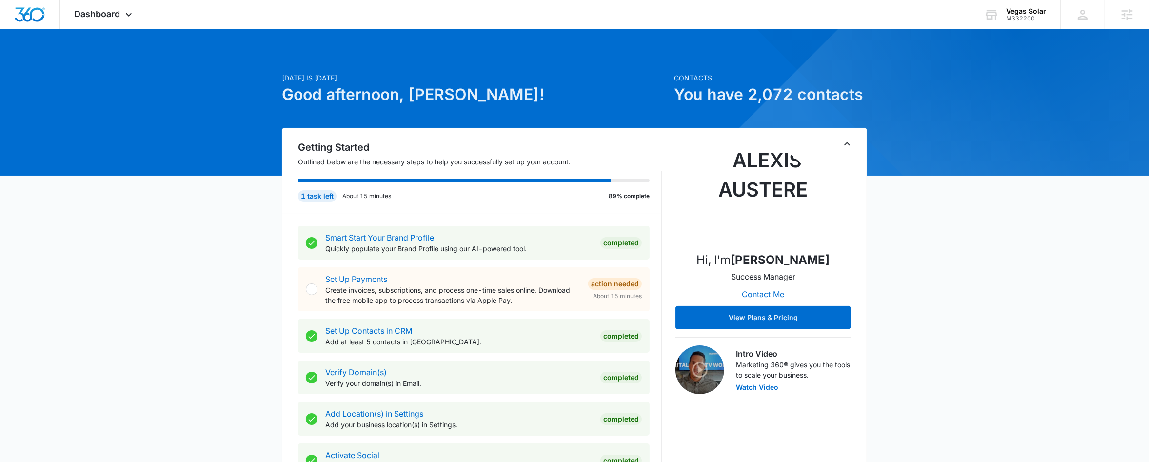
click at [87, 30] on div at bounding box center [574, 102] width 1149 height 146
click at [88, 23] on div "Dashboard Apps Reputation Websites Forms CRM Email Social Payments POS Content …" at bounding box center [104, 14] width 89 height 29
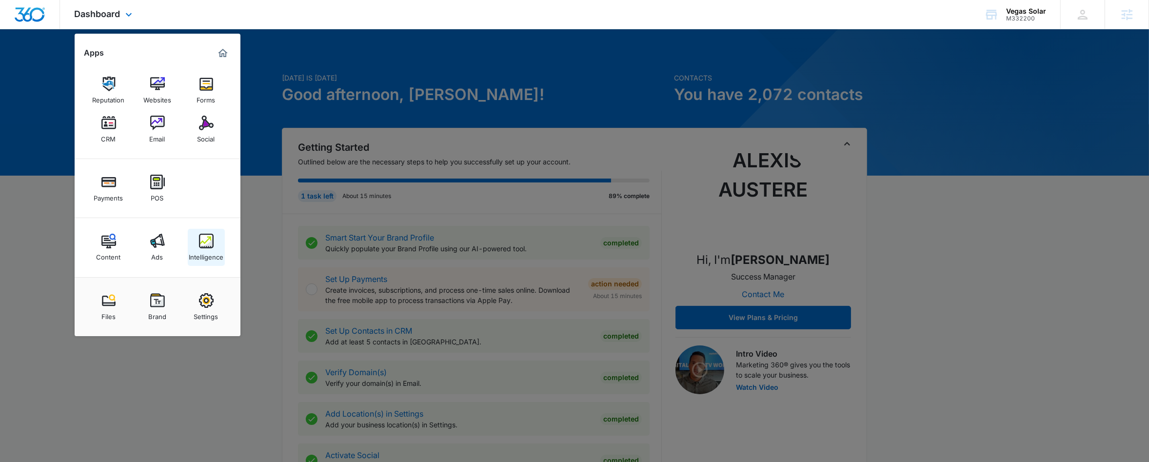
click at [208, 240] on img at bounding box center [206, 241] width 15 height 15
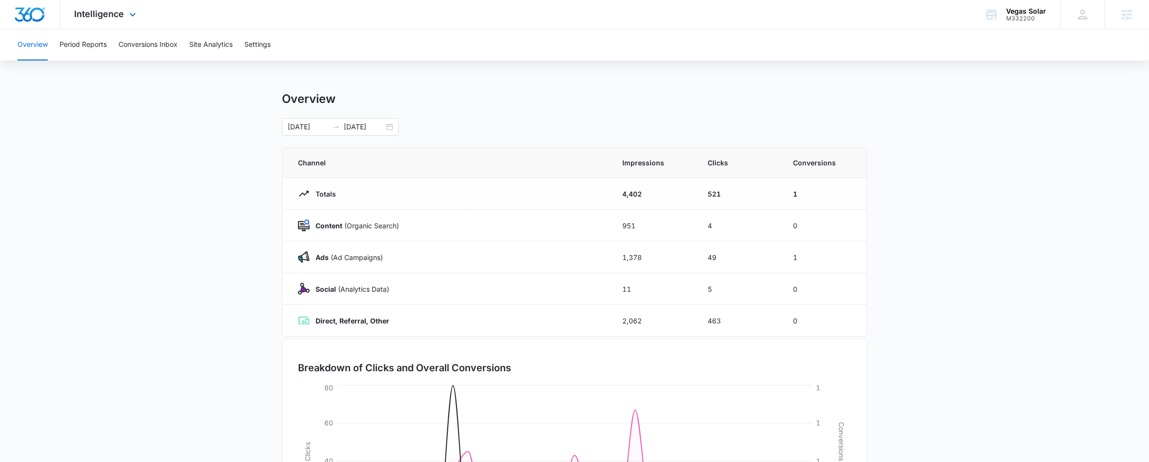
click at [96, 21] on div "Intelligence Apps Reputation Websites Forms CRM Email Social Payments POS Conte…" at bounding box center [106, 14] width 93 height 29
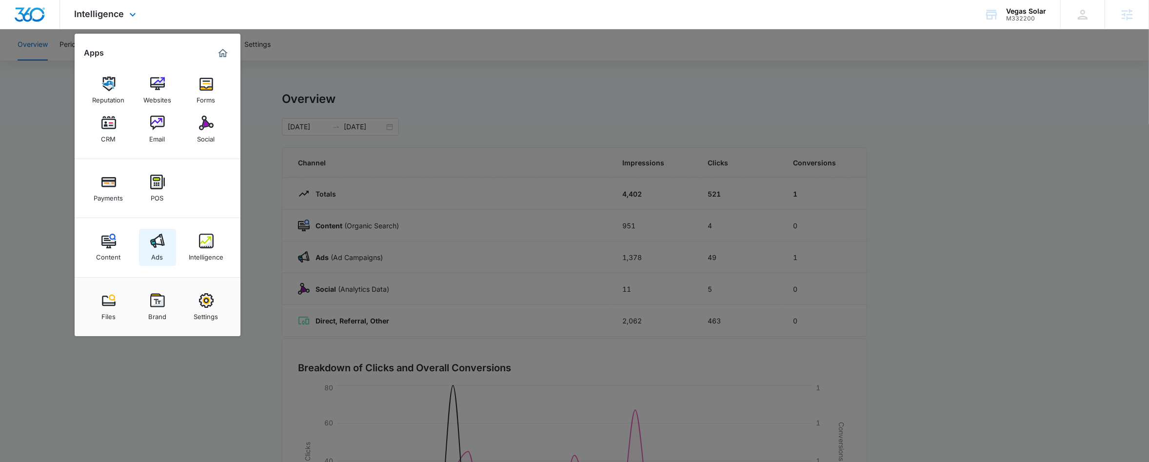
click at [154, 245] on img at bounding box center [157, 241] width 15 height 15
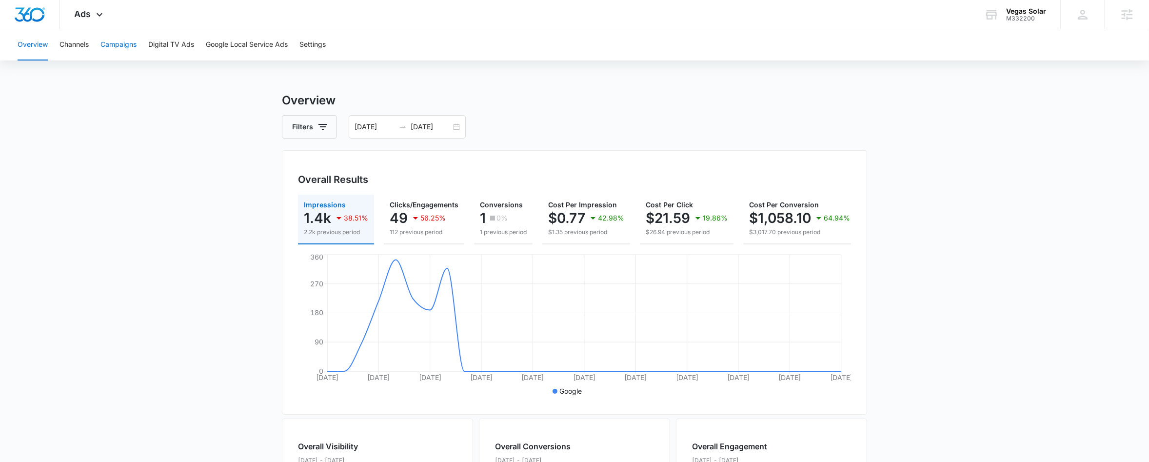
click at [123, 46] on button "Campaigns" at bounding box center [118, 44] width 36 height 31
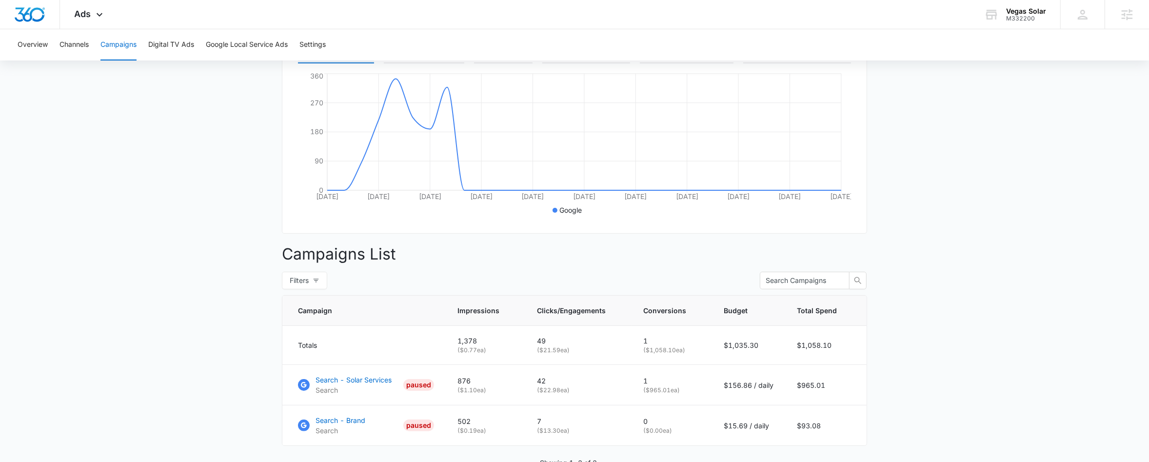
scroll to position [51, 0]
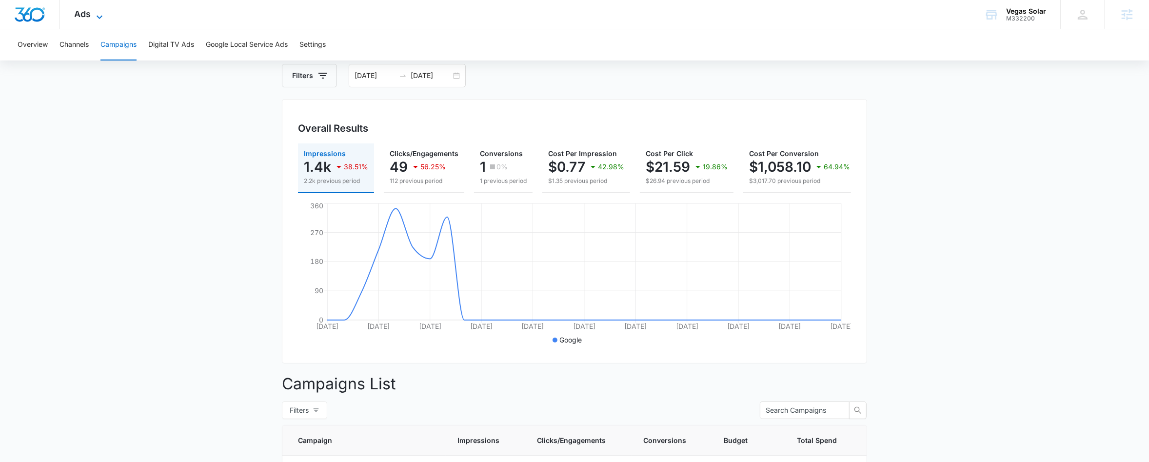
click at [87, 18] on span "Ads" at bounding box center [83, 14] width 17 height 10
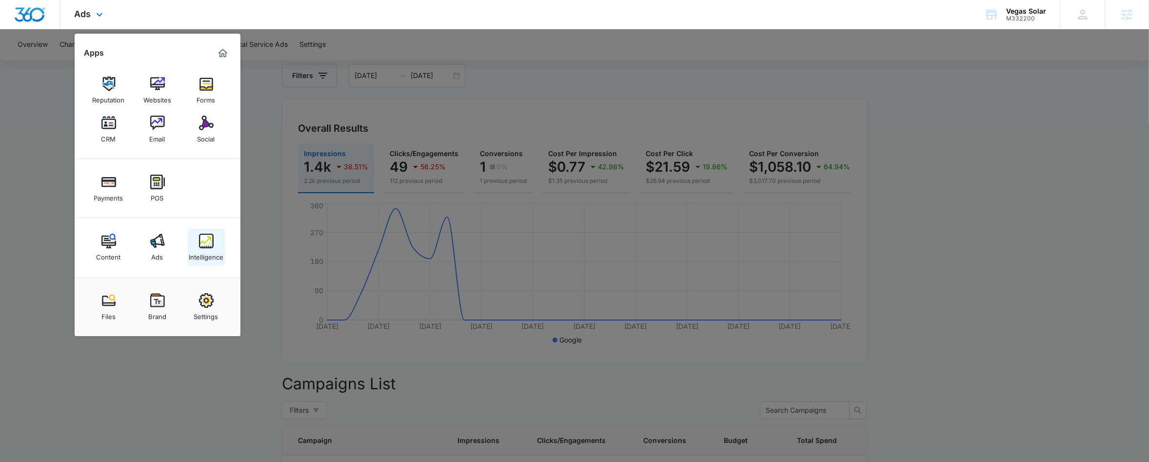
click at [199, 245] on img at bounding box center [206, 241] width 15 height 15
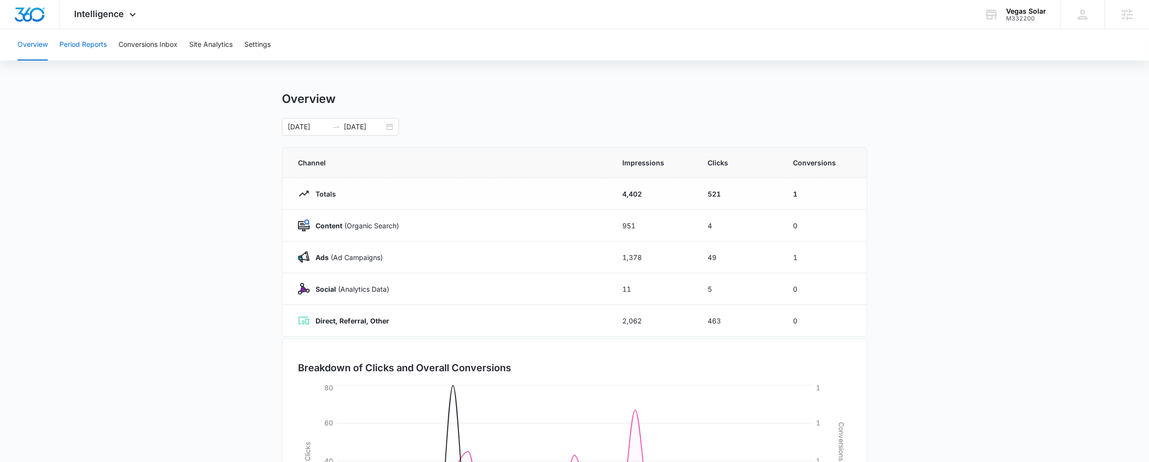
click at [88, 44] on button "Period Reports" at bounding box center [82, 44] width 47 height 31
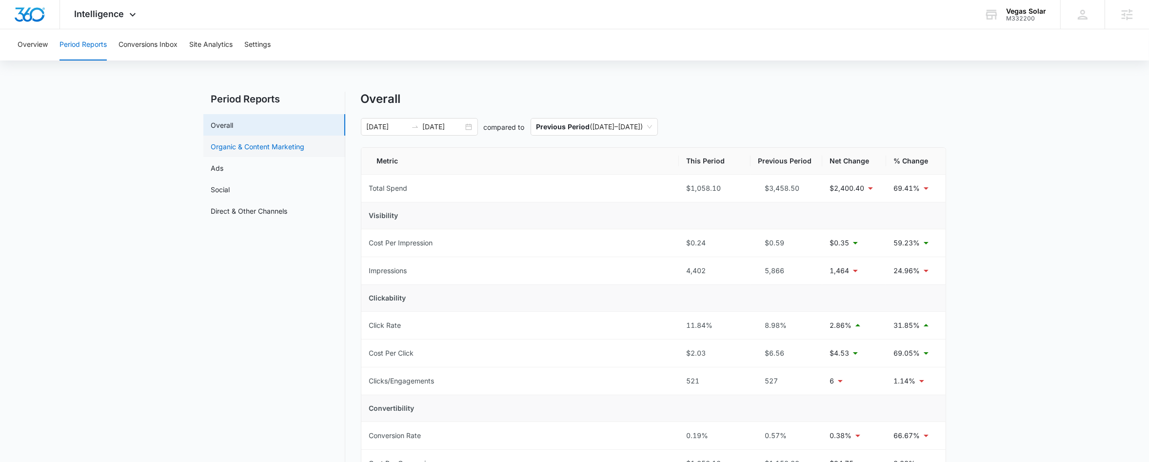
click at [272, 151] on link "Organic & Content Marketing" at bounding box center [258, 146] width 94 height 10
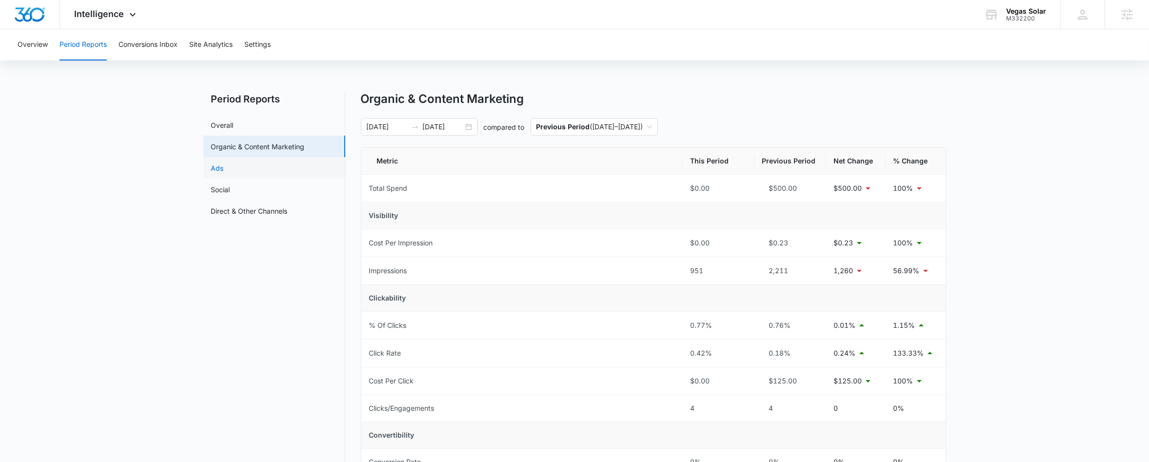
click at [224, 169] on link "Ads" at bounding box center [217, 168] width 13 height 10
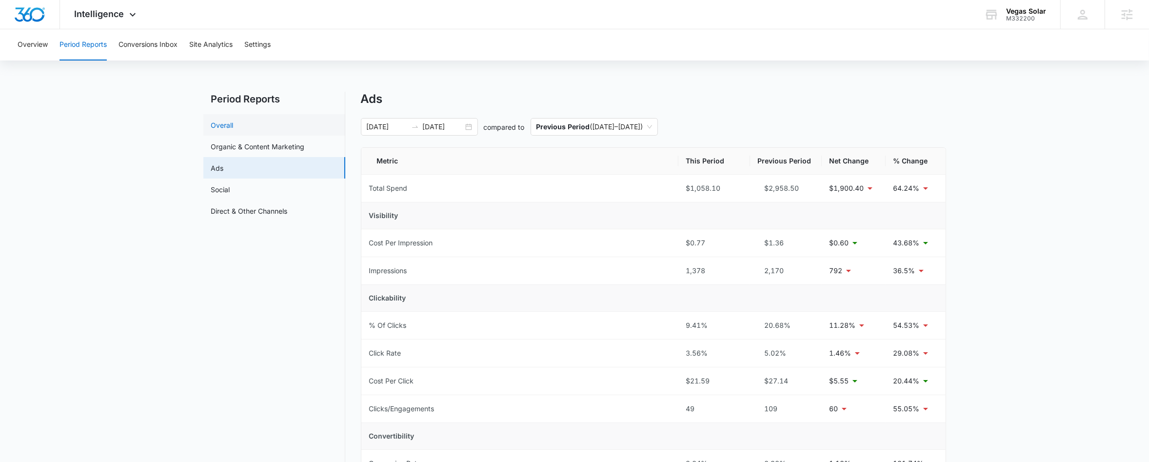
click at [231, 120] on link "Overall" at bounding box center [222, 125] width 22 height 10
click at [403, 130] on input "09/09/2025" at bounding box center [387, 126] width 40 height 11
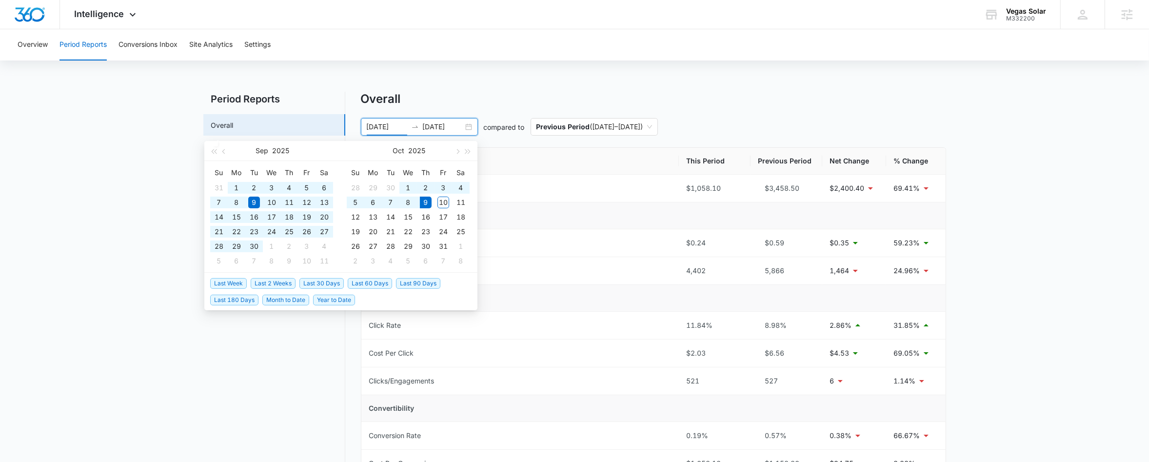
click at [371, 287] on span "Last 60 Days" at bounding box center [370, 283] width 44 height 11
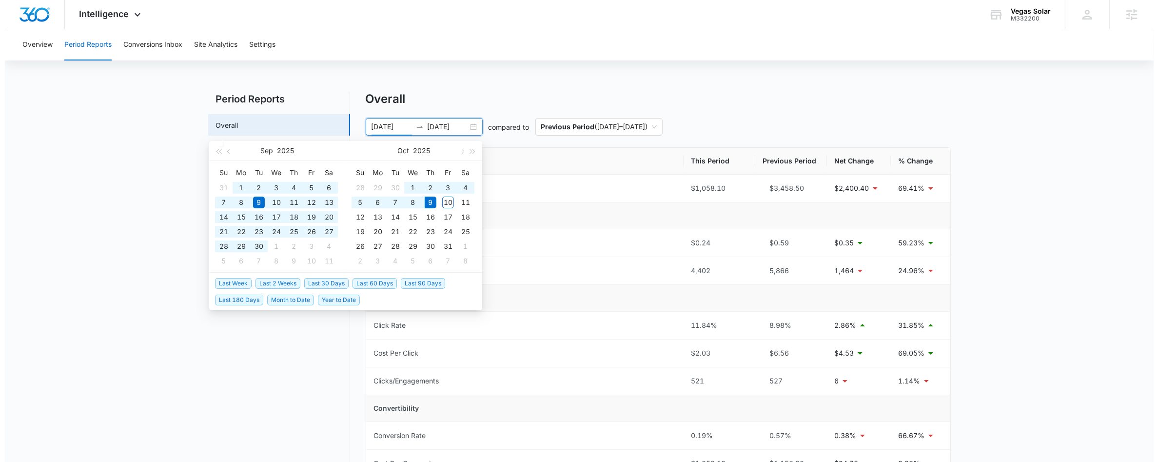
type input "08/10/2025"
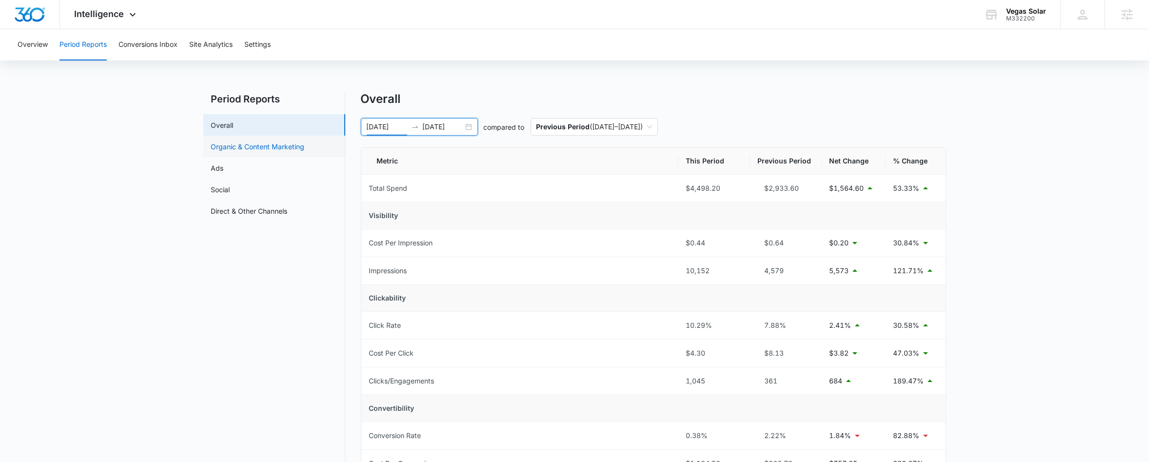
click at [248, 141] on link "Organic & Content Marketing" at bounding box center [258, 146] width 94 height 10
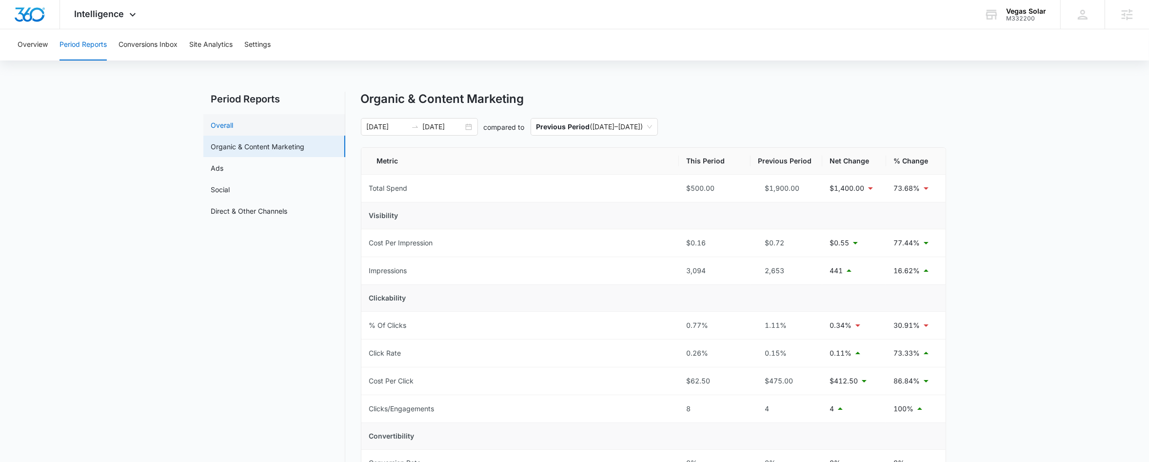
click at [234, 130] on link "Overall" at bounding box center [222, 125] width 22 height 10
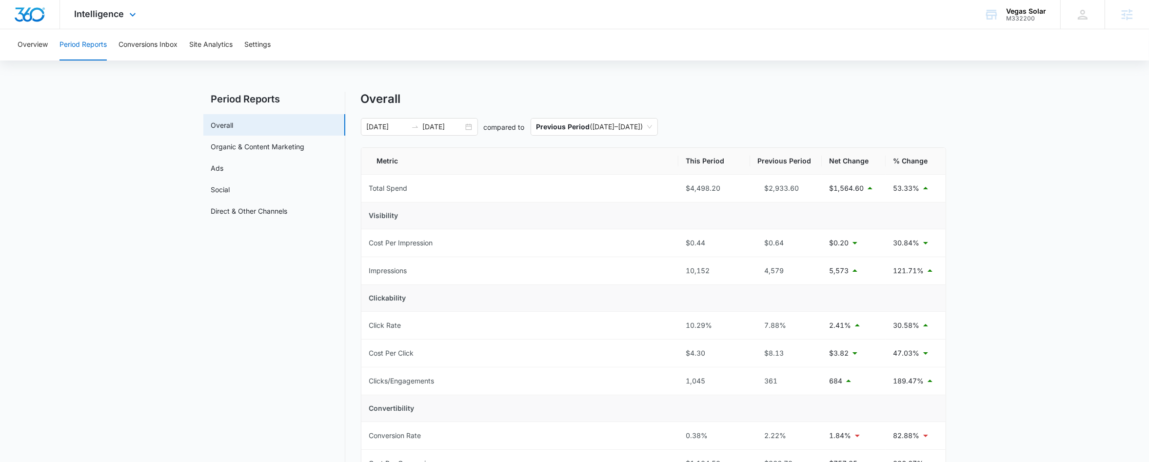
click at [115, 24] on div "Intelligence Apps Reputation Websites Forms CRM Email Social Payments POS Conte…" at bounding box center [106, 14] width 93 height 29
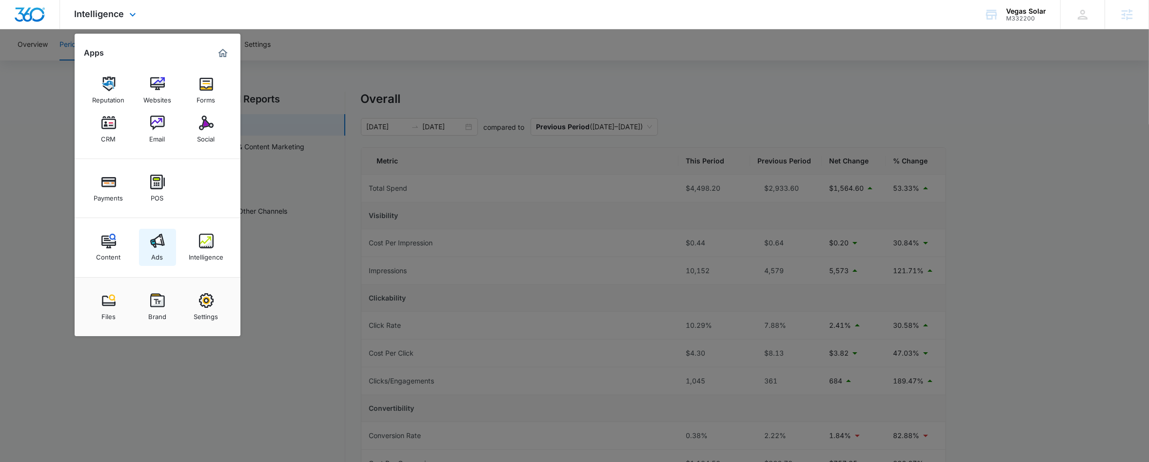
click at [165, 244] on link "Ads" at bounding box center [157, 247] width 37 height 37
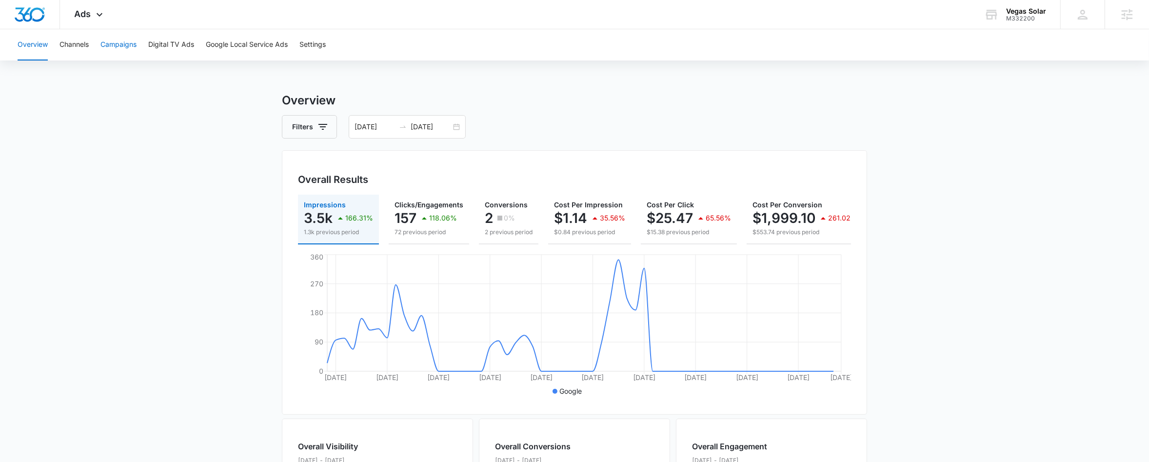
click at [107, 44] on button "Campaigns" at bounding box center [118, 44] width 36 height 31
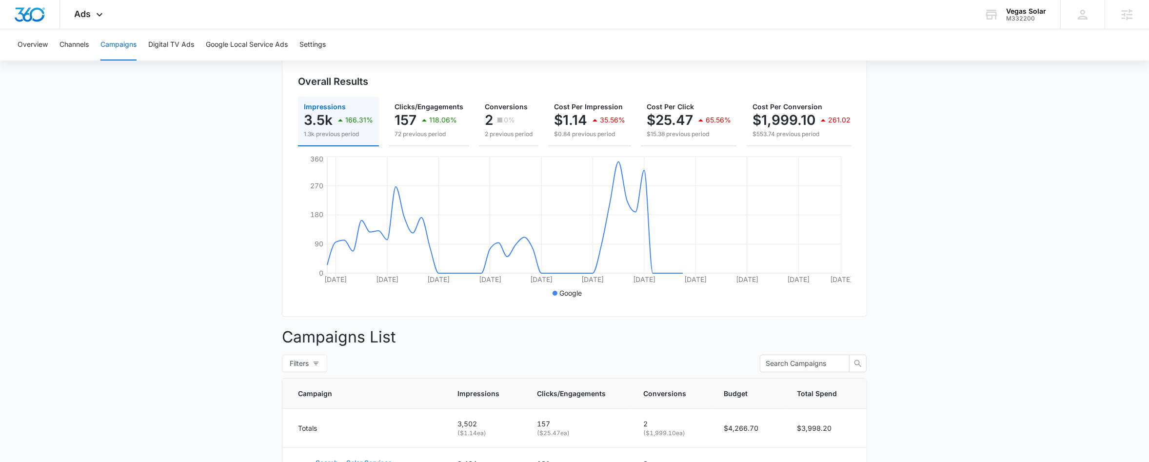
scroll to position [243, 0]
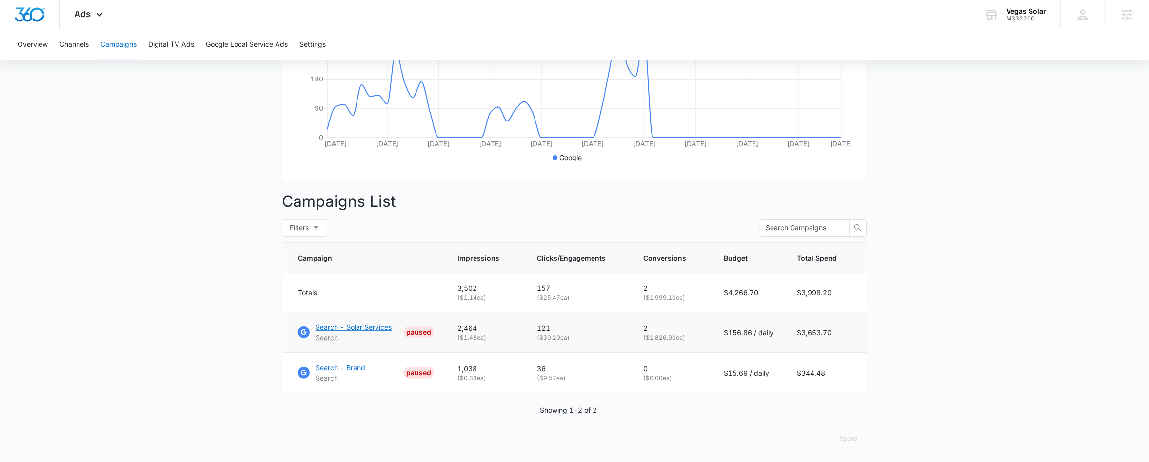
click at [377, 324] on p "Search - Solar Services" at bounding box center [353, 327] width 76 height 10
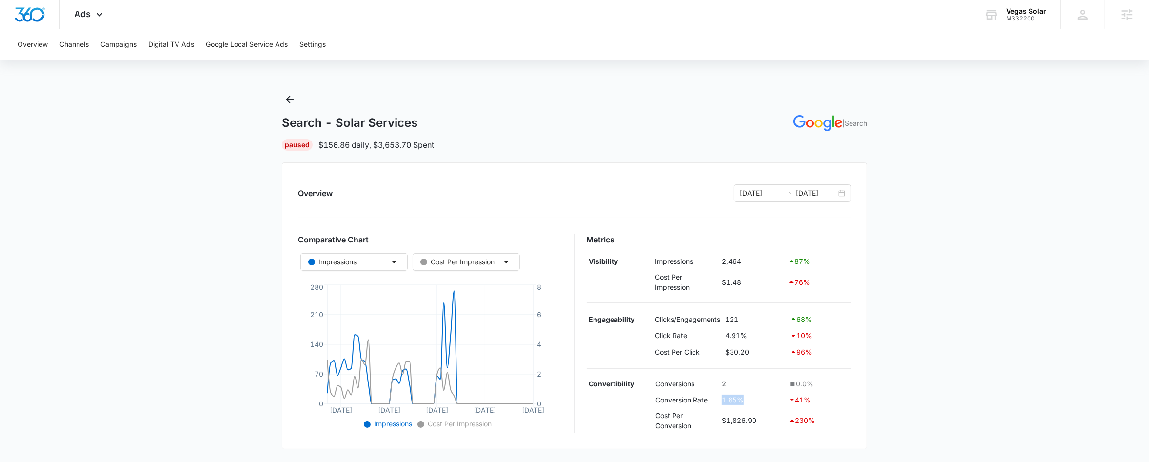
drag, startPoint x: 747, startPoint y: 401, endPoint x: 720, endPoint y: 402, distance: 26.8
click at [720, 402] on td "1.65%" at bounding box center [753, 399] width 66 height 17
click at [89, 18] on span "Ads" at bounding box center [83, 14] width 17 height 10
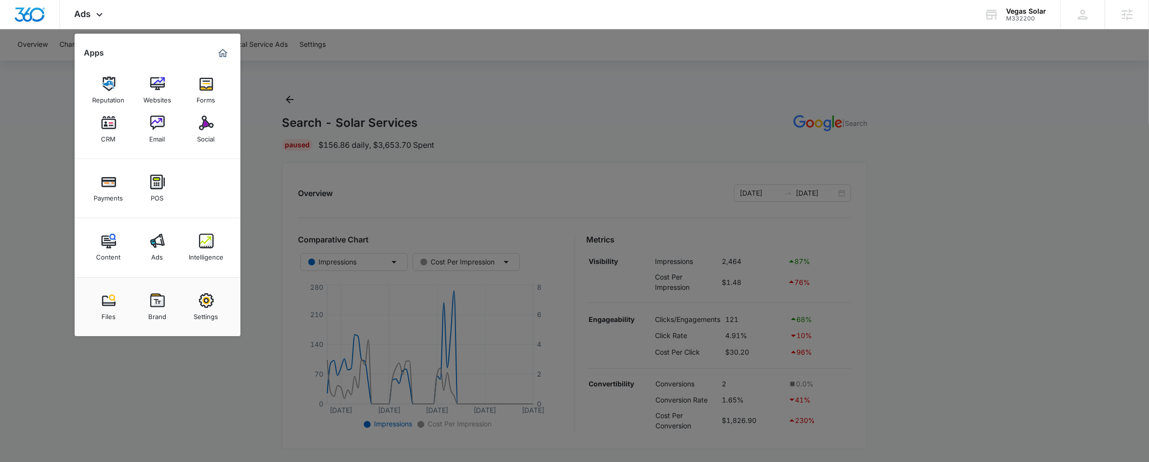
click at [197, 263] on link "Intelligence" at bounding box center [206, 247] width 37 height 37
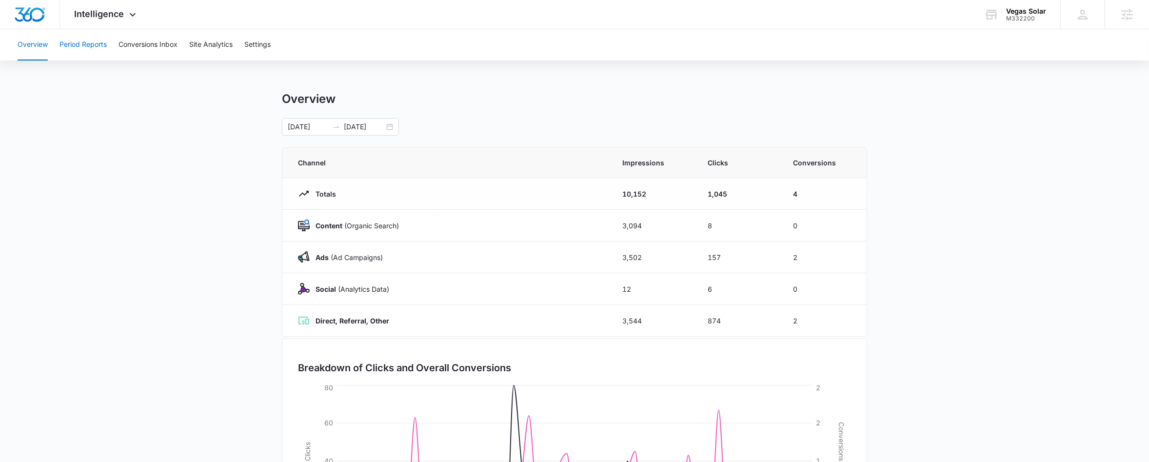
click at [104, 42] on button "Period Reports" at bounding box center [82, 44] width 47 height 31
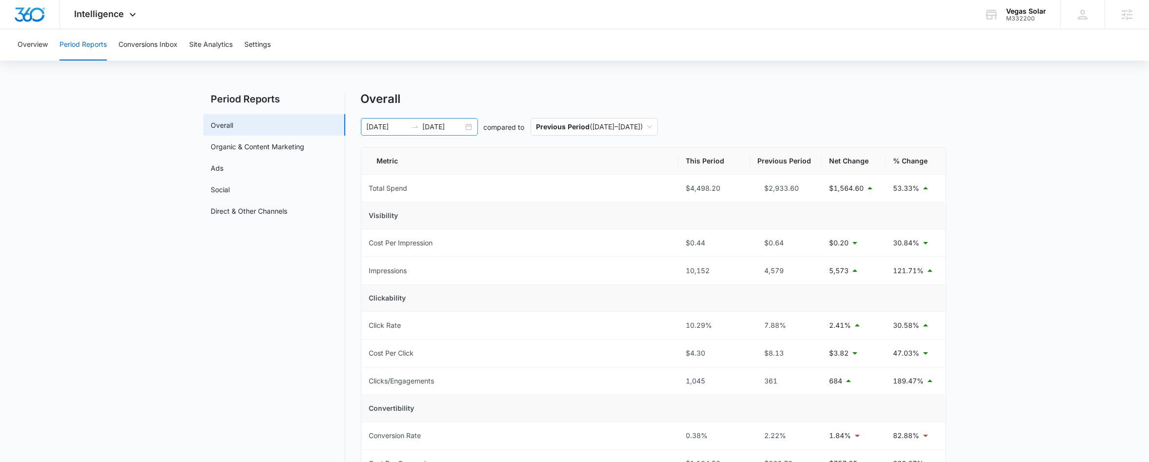
click at [417, 128] on icon "swap-right" at bounding box center [415, 127] width 8 height 8
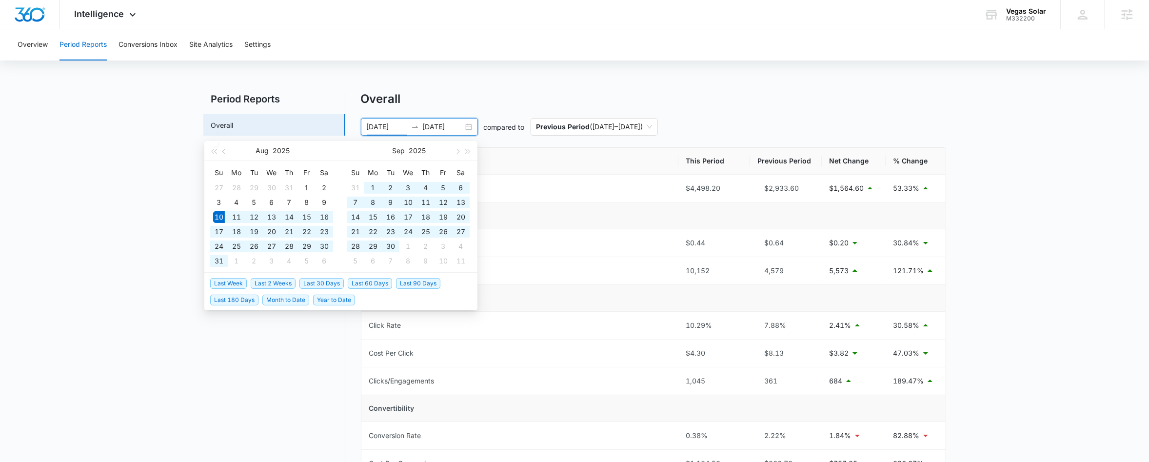
click at [371, 286] on span "Last 60 Days" at bounding box center [370, 283] width 44 height 11
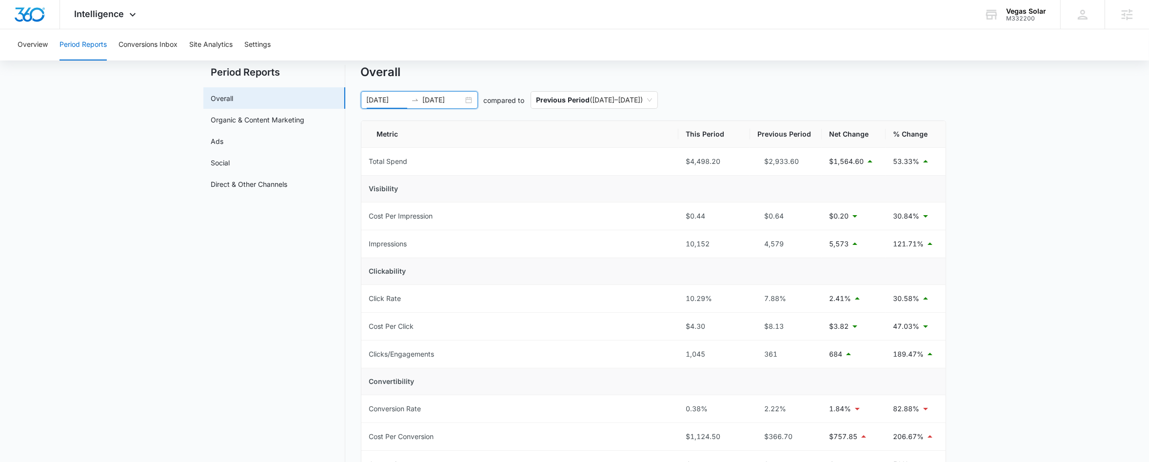
scroll to position [38, 0]
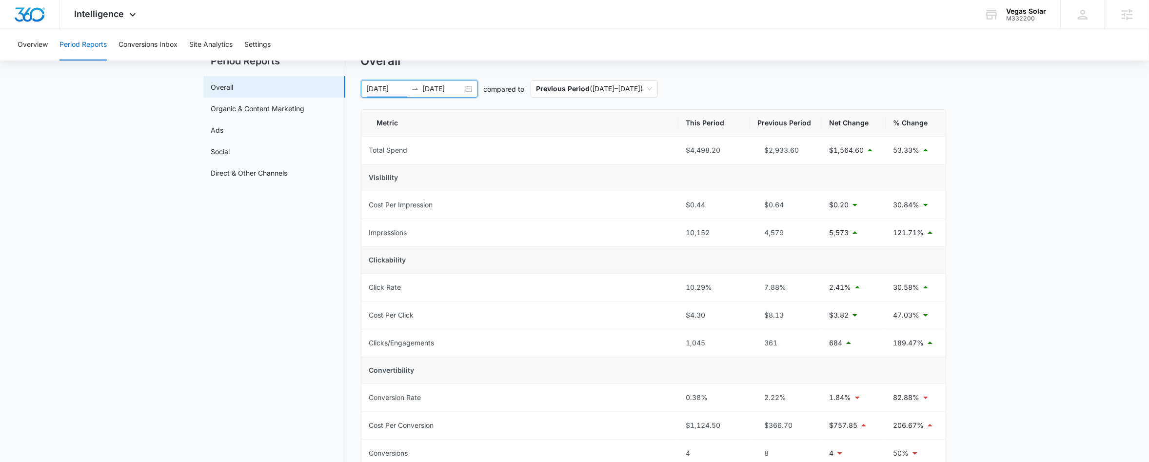
click at [421, 88] on div at bounding box center [415, 89] width 16 height 8
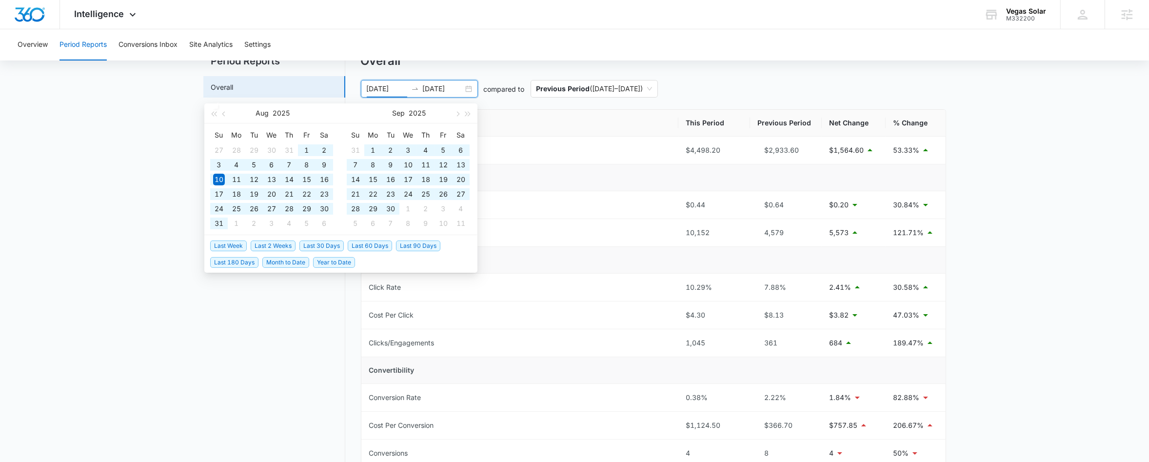
click at [414, 245] on span "Last 90 Days" at bounding box center [418, 245] width 44 height 11
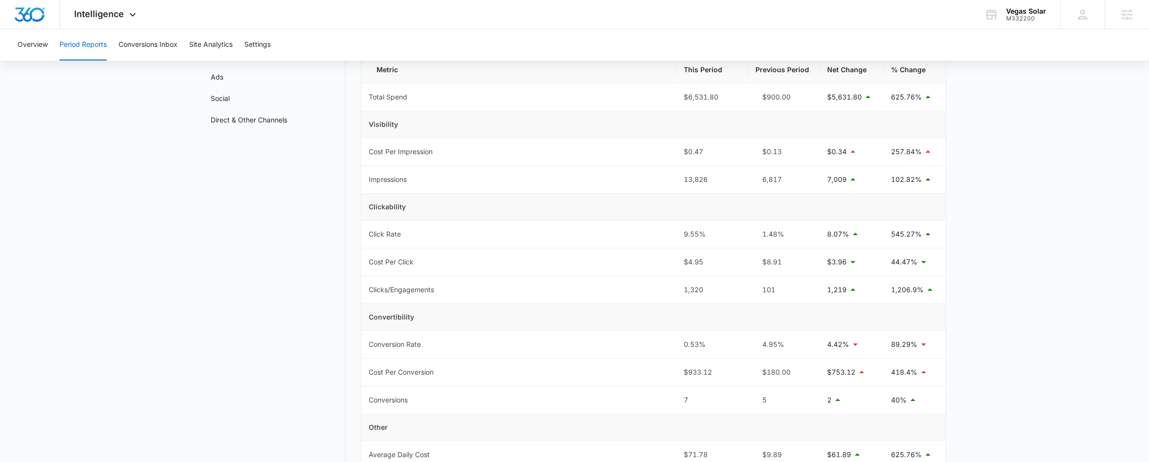
scroll to position [0, 0]
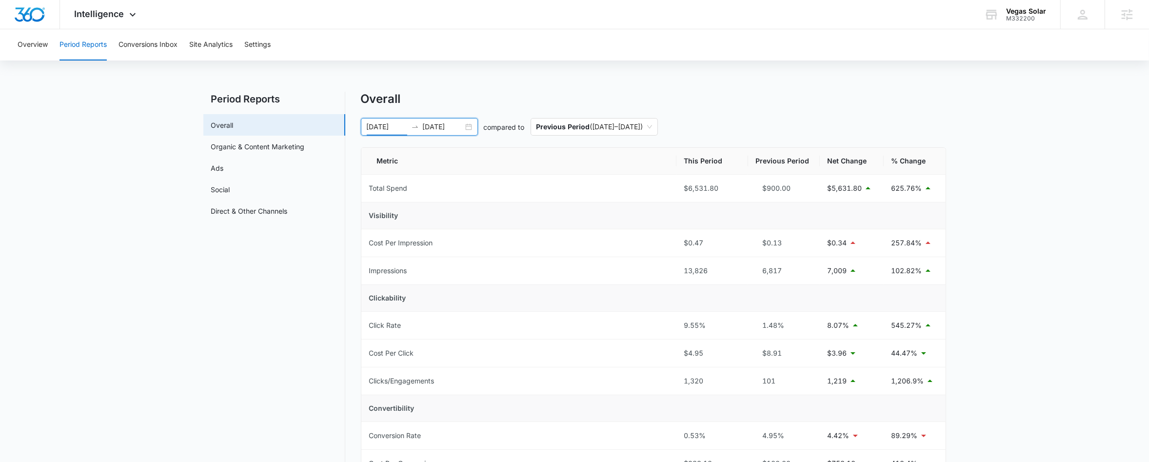
click at [412, 123] on icon "swap-right" at bounding box center [415, 127] width 8 height 8
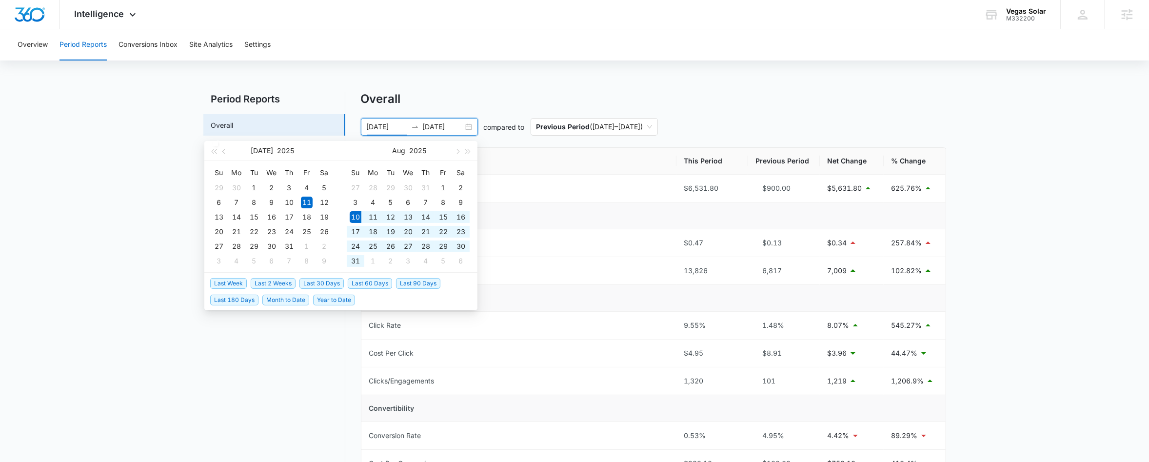
click at [365, 286] on span "Last 60 Days" at bounding box center [370, 283] width 44 height 11
type input "08/10/2025"
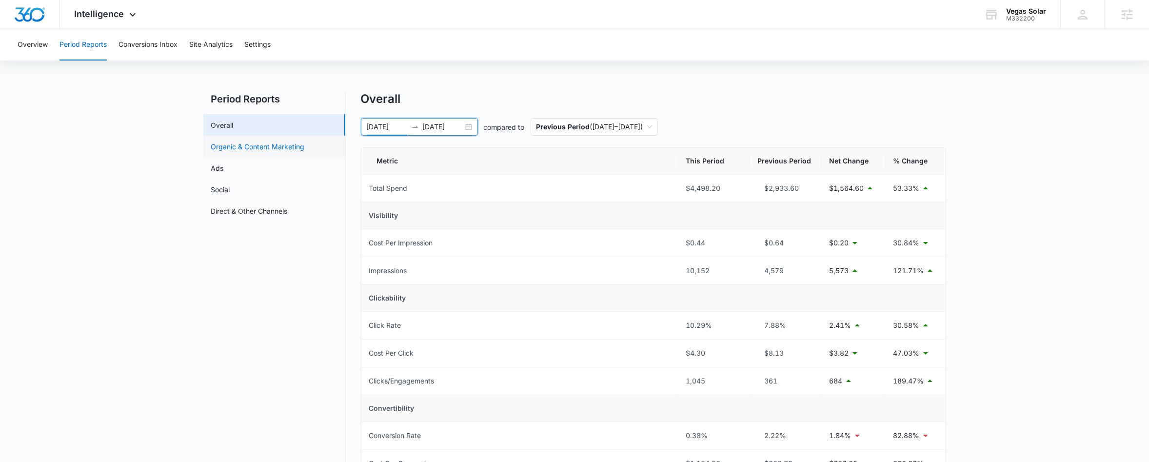
click at [254, 147] on link "Organic & Content Marketing" at bounding box center [258, 146] width 94 height 10
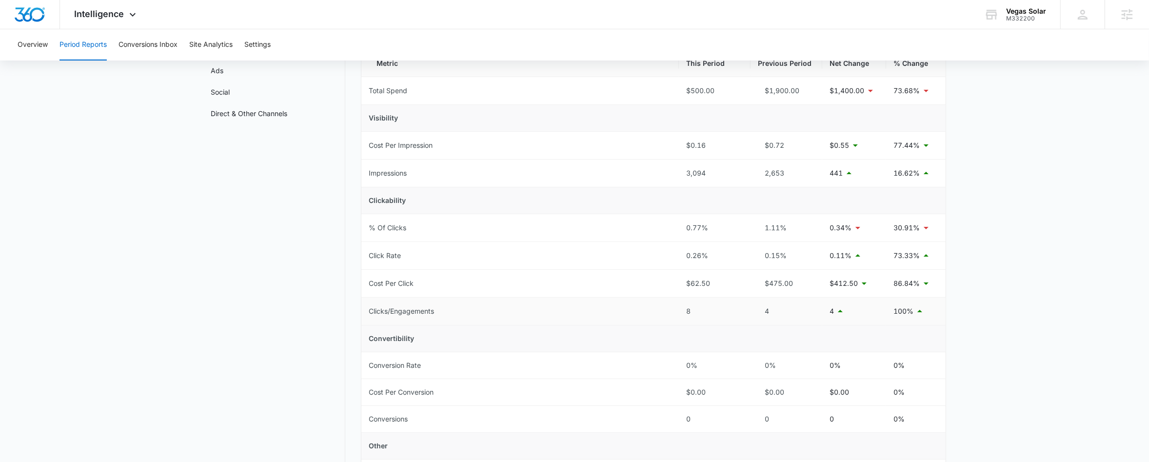
scroll to position [72, 0]
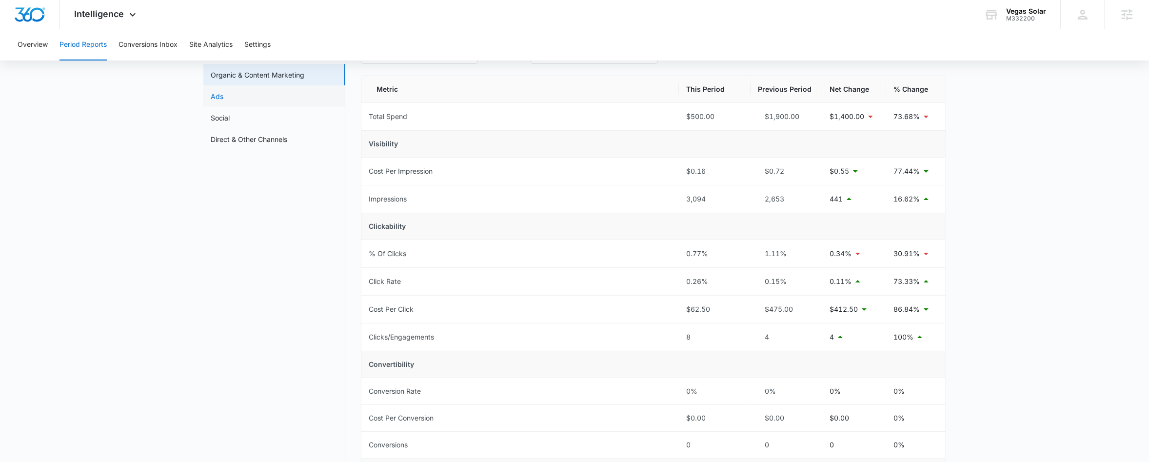
click at [224, 100] on link "Ads" at bounding box center [217, 96] width 13 height 10
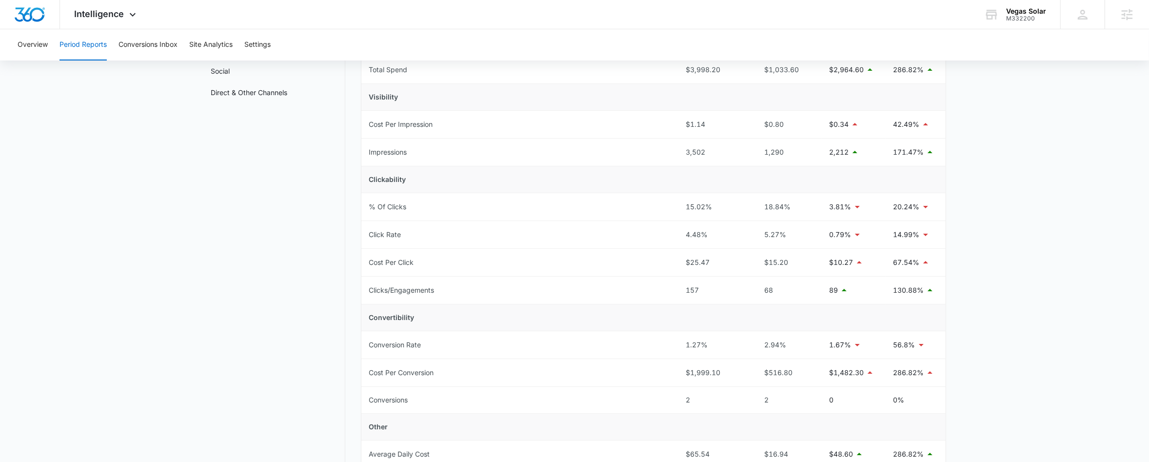
scroll to position [96, 0]
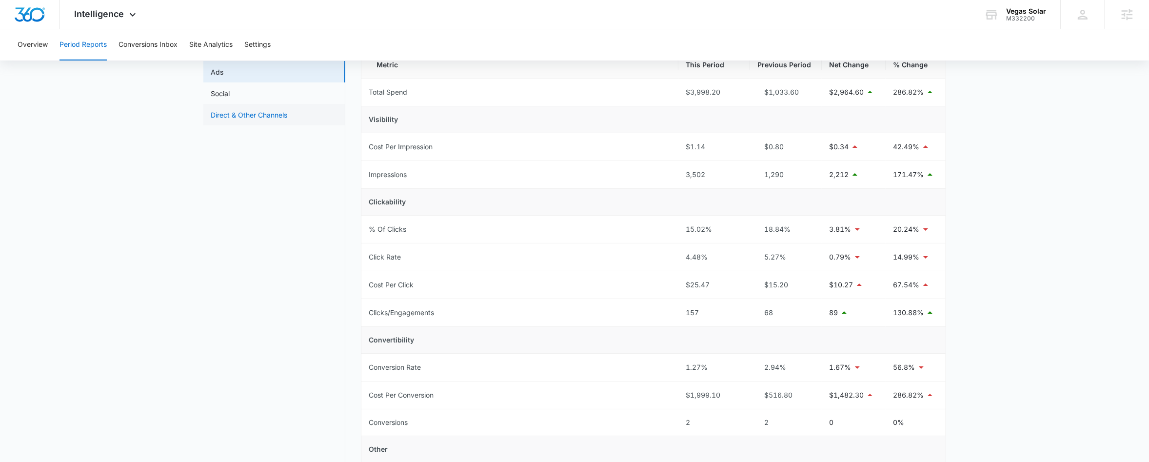
click at [252, 119] on link "Direct & Other Channels" at bounding box center [249, 115] width 77 height 10
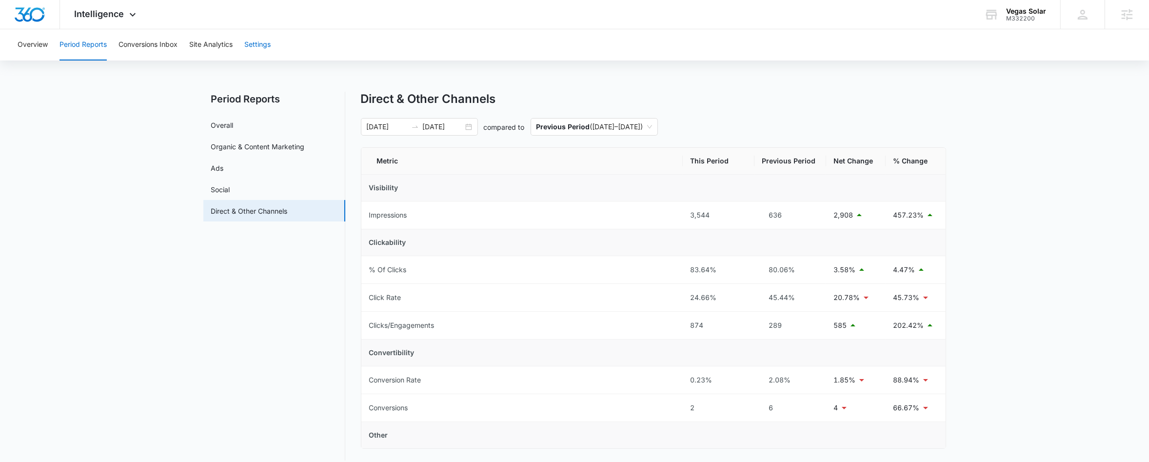
click at [258, 51] on button "Settings" at bounding box center [257, 44] width 26 height 31
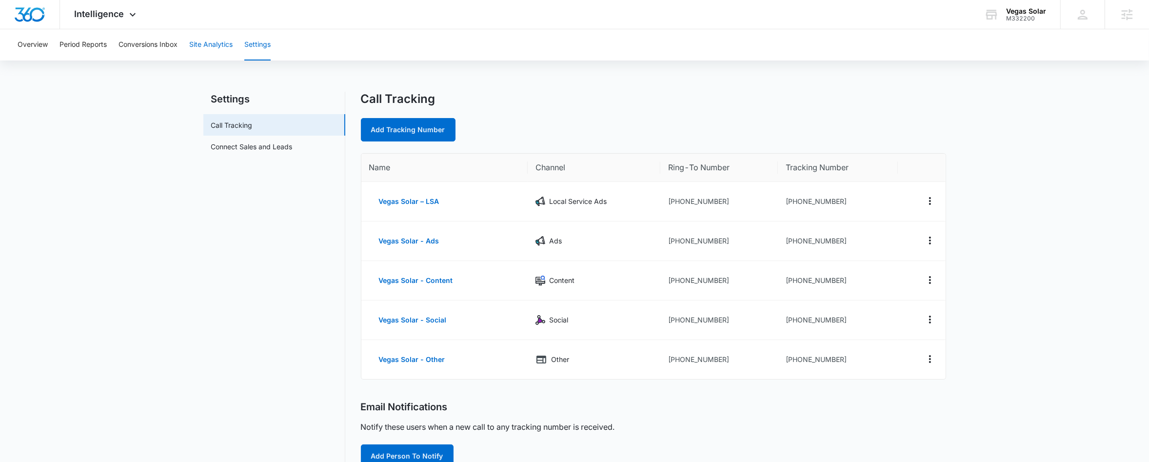
click at [210, 50] on button "Site Analytics" at bounding box center [210, 44] width 43 height 31
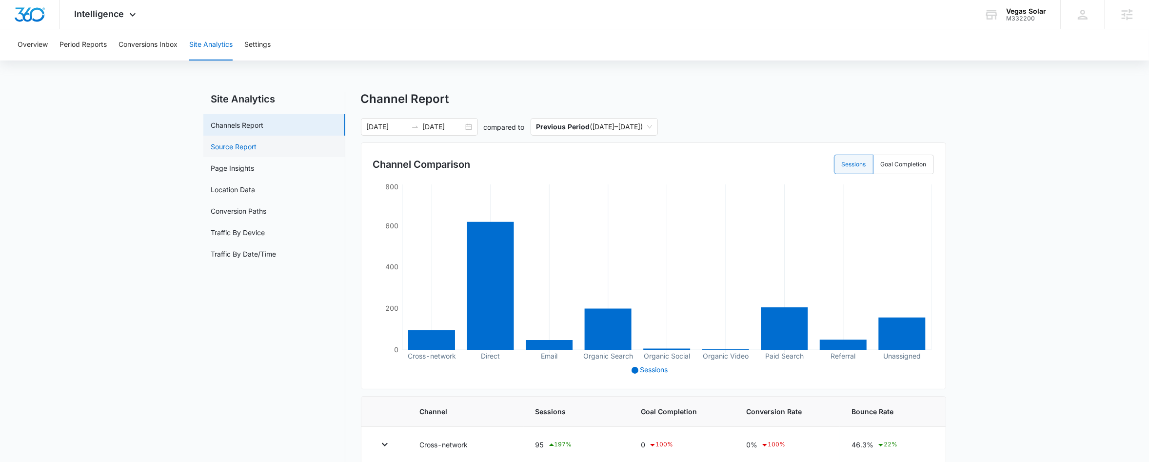
click at [232, 141] on link "Source Report" at bounding box center [234, 146] width 46 height 10
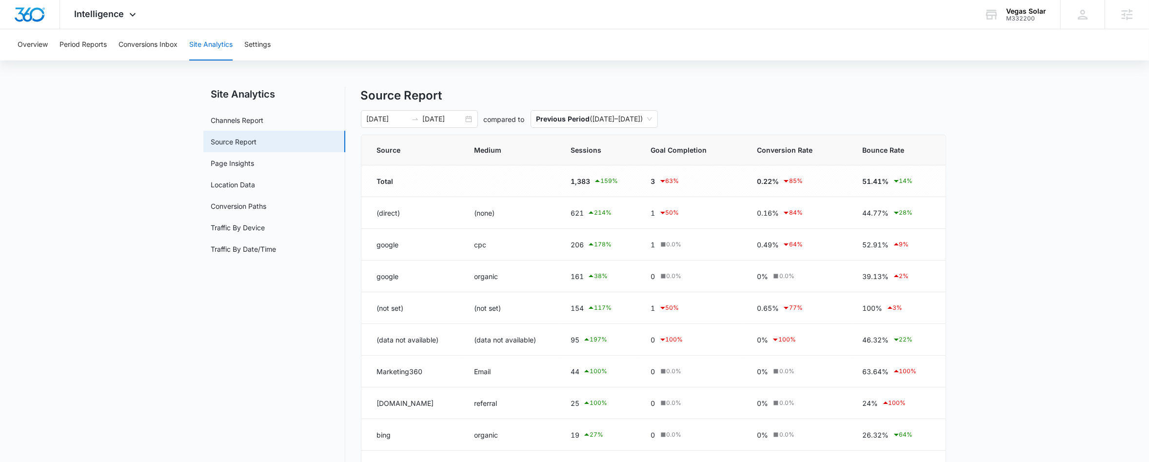
scroll to position [18, 0]
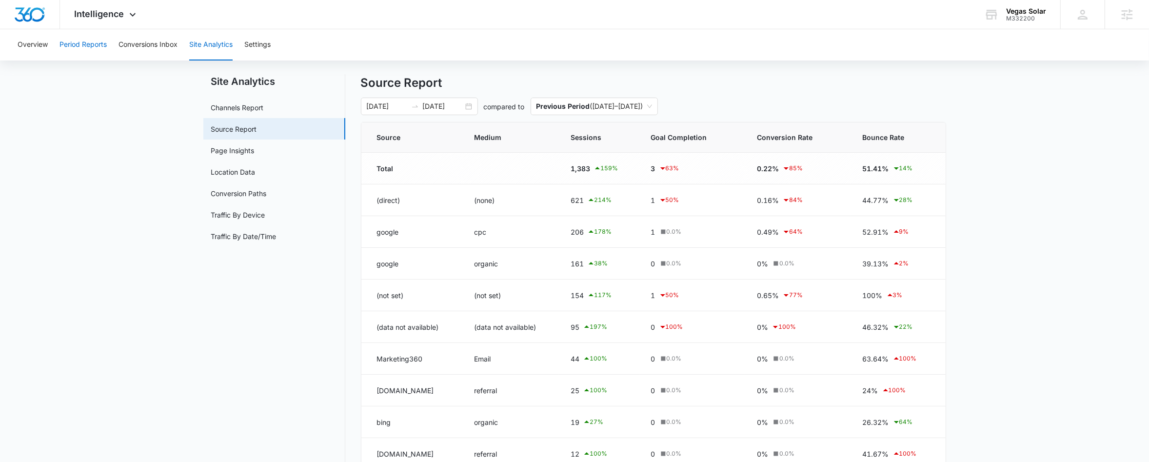
click at [95, 43] on button "Period Reports" at bounding box center [82, 44] width 47 height 31
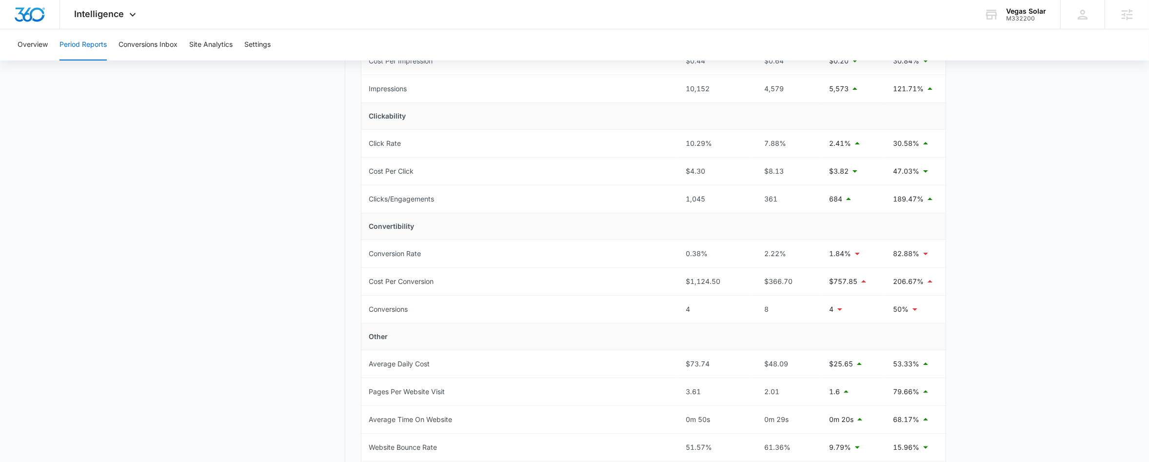
scroll to position [13, 0]
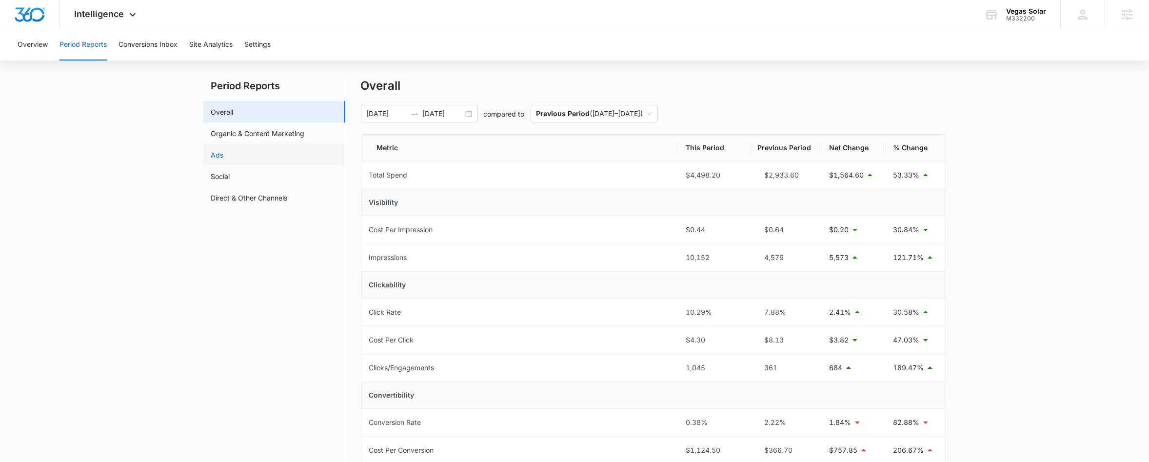
click at [224, 152] on link "Ads" at bounding box center [217, 155] width 13 height 10
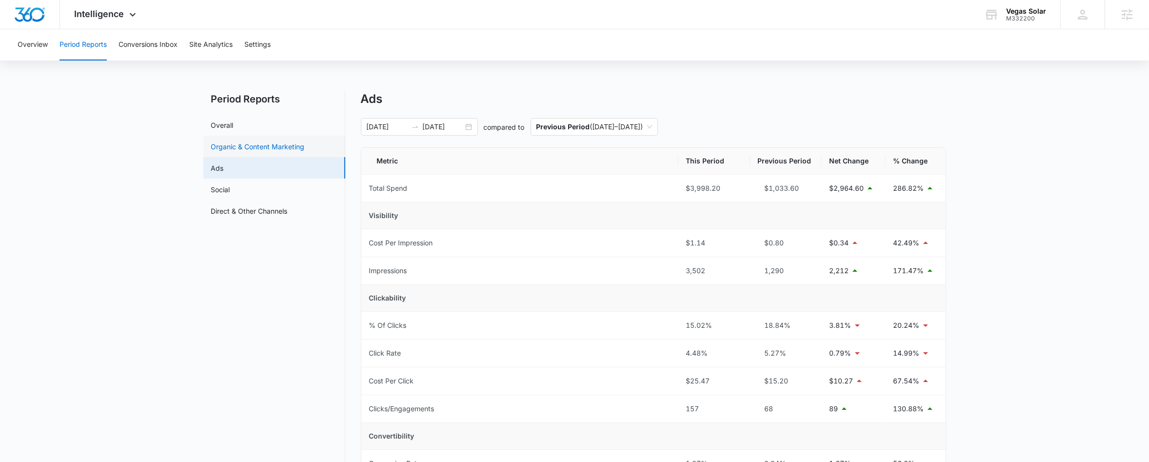
click at [251, 141] on link "Organic & Content Marketing" at bounding box center [258, 146] width 94 height 10
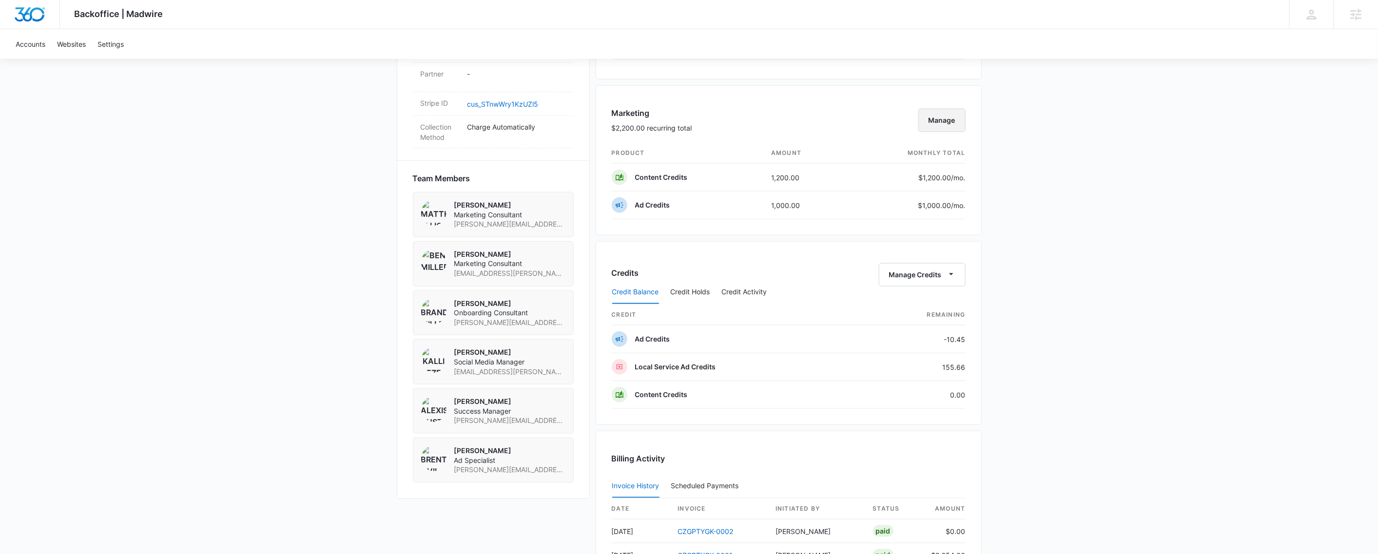
scroll to position [714, 0]
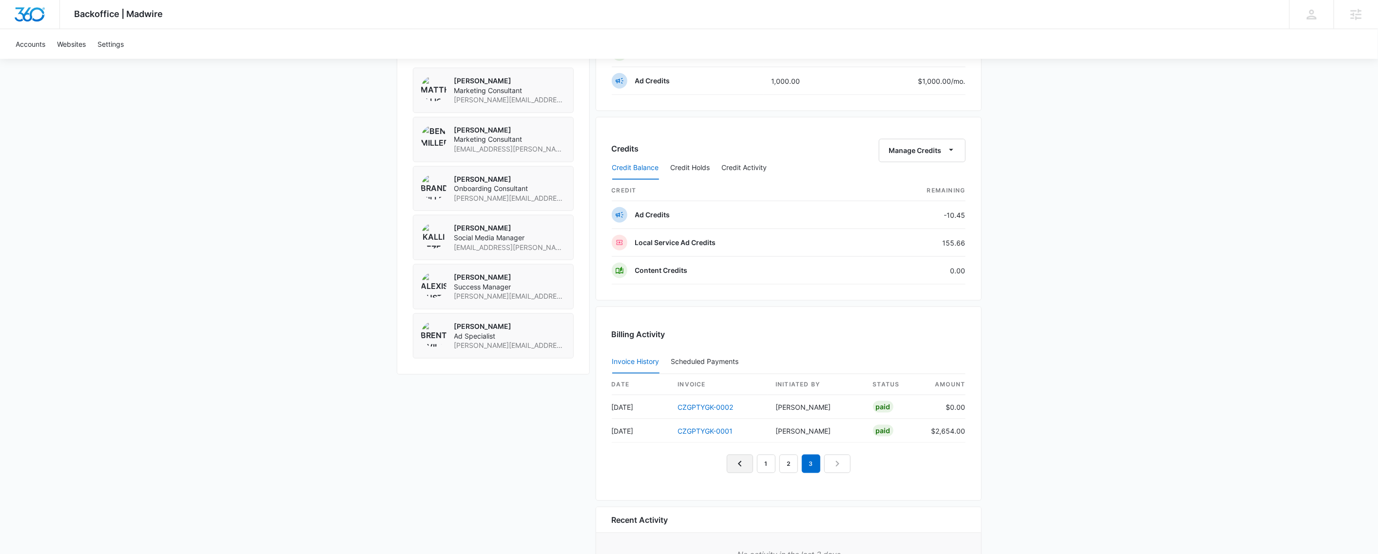
click at [732, 473] on link "Previous Page" at bounding box center [740, 464] width 26 height 19
click at [732, 476] on div "date invoice Initiated By status amount [DATE] CZGPTYGK-0005 [PERSON_NAME] Paid…" at bounding box center [789, 435] width 354 height 123
click at [729, 493] on link "Previous Page" at bounding box center [740, 488] width 26 height 19
click at [732, 494] on nav "1 2 3" at bounding box center [789, 488] width 124 height 19
click at [710, 435] on link "CZGPTYGK-0007" at bounding box center [706, 431] width 56 height 8
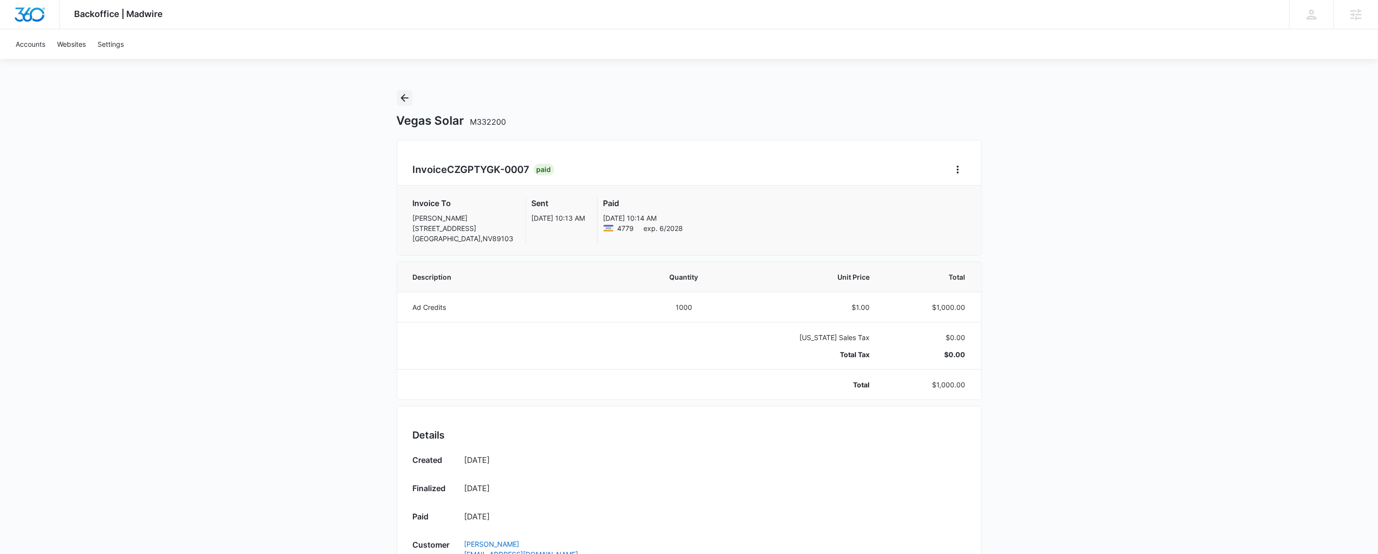
click at [404, 92] on icon "Back" at bounding box center [405, 98] width 12 height 12
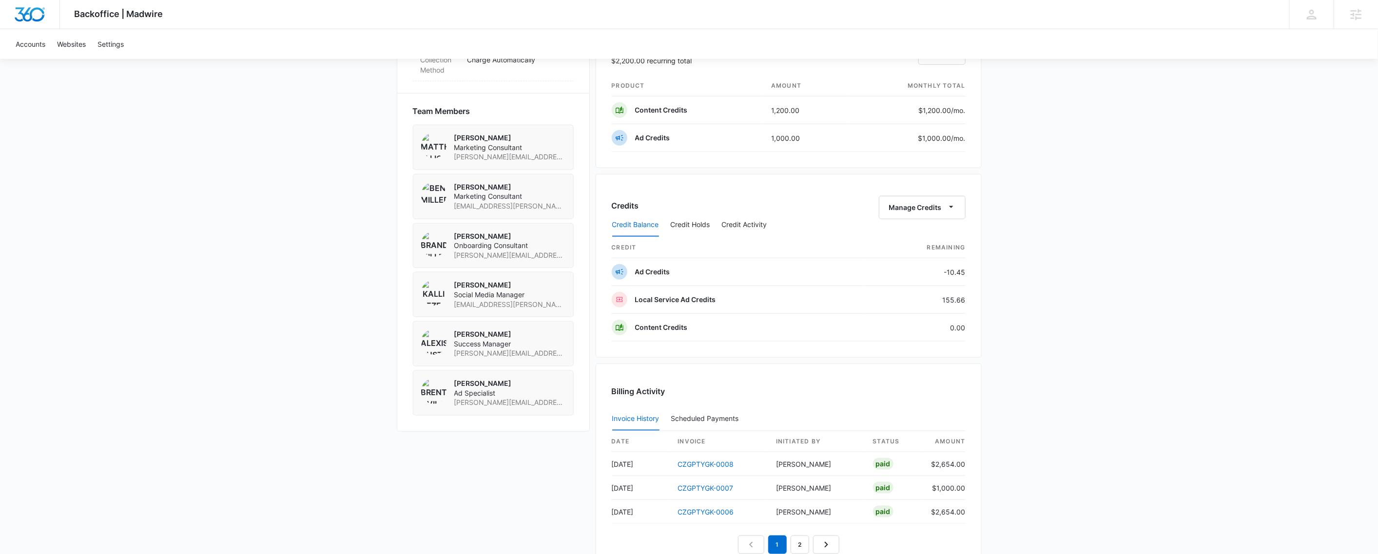
scroll to position [817, 0]
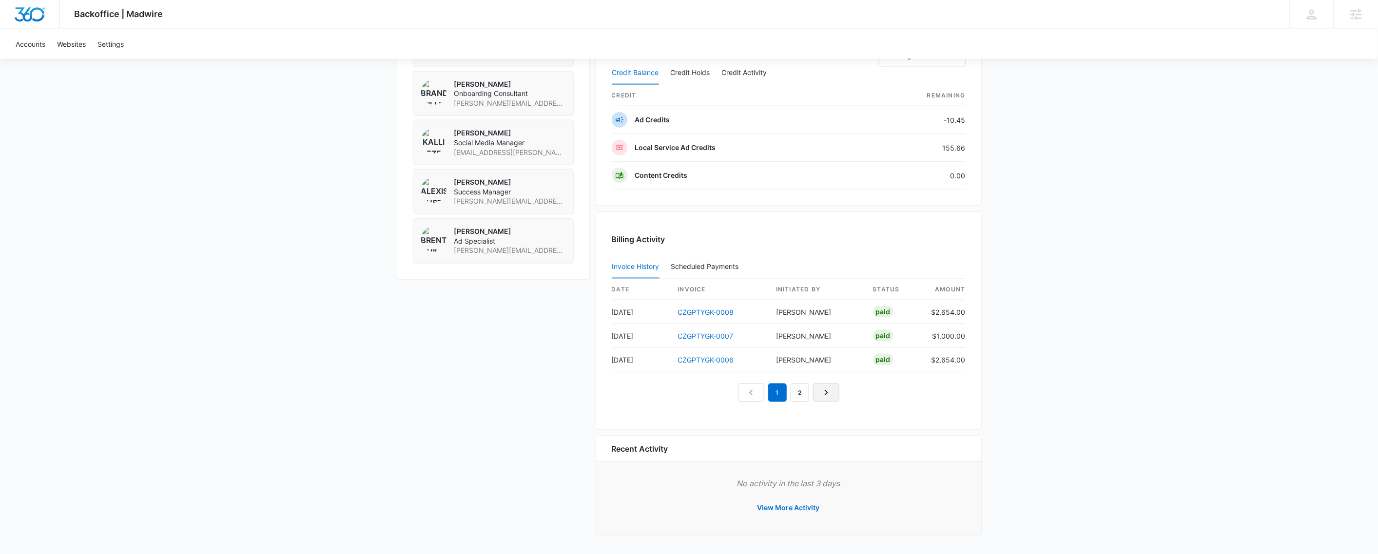
click at [828, 393] on icon "Next Page" at bounding box center [827, 393] width 12 height 12
click at [835, 392] on icon "Next Page" at bounding box center [838, 393] width 12 height 12
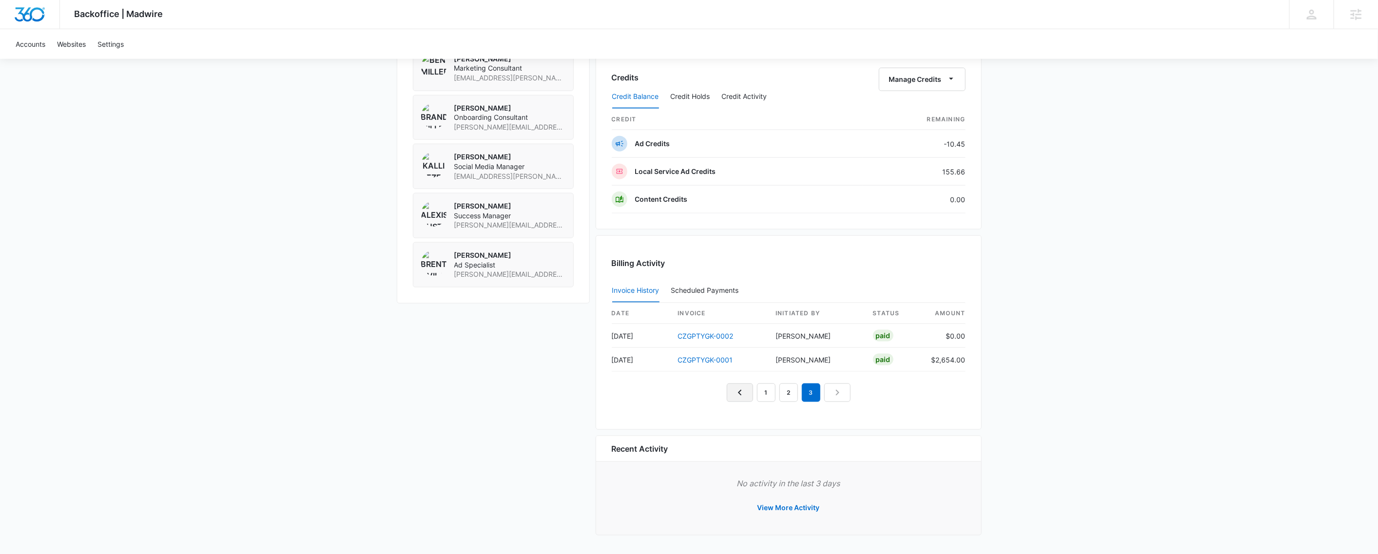
click at [750, 393] on link "Previous Page" at bounding box center [740, 393] width 26 height 19
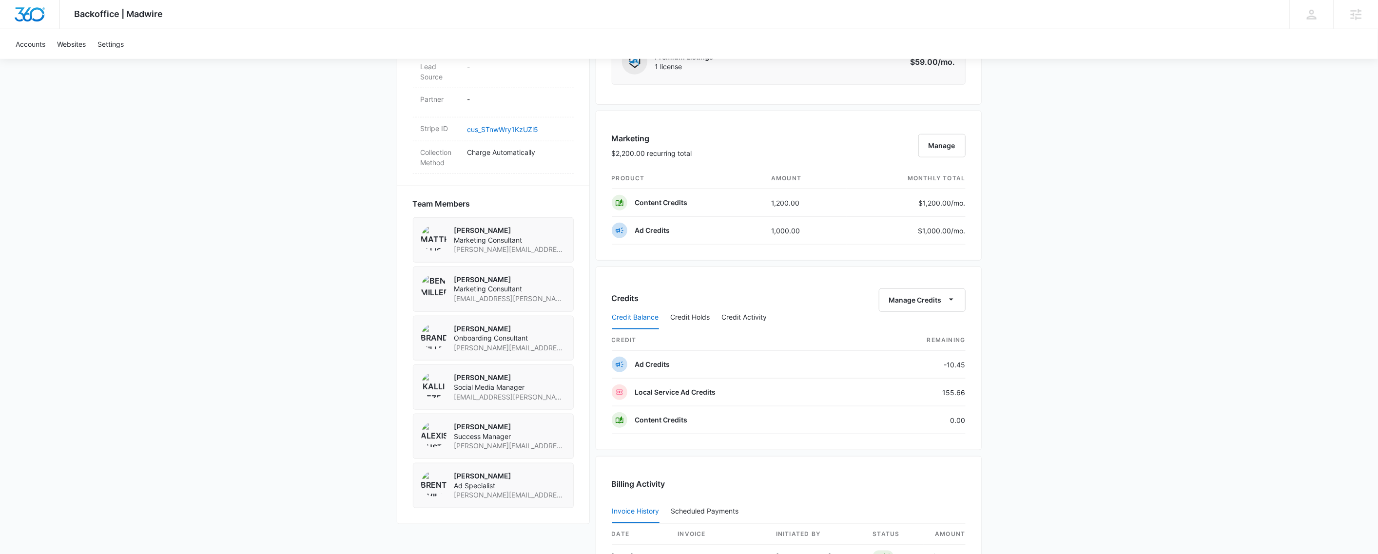
scroll to position [344, 0]
